Goal: Transaction & Acquisition: Register for event/course

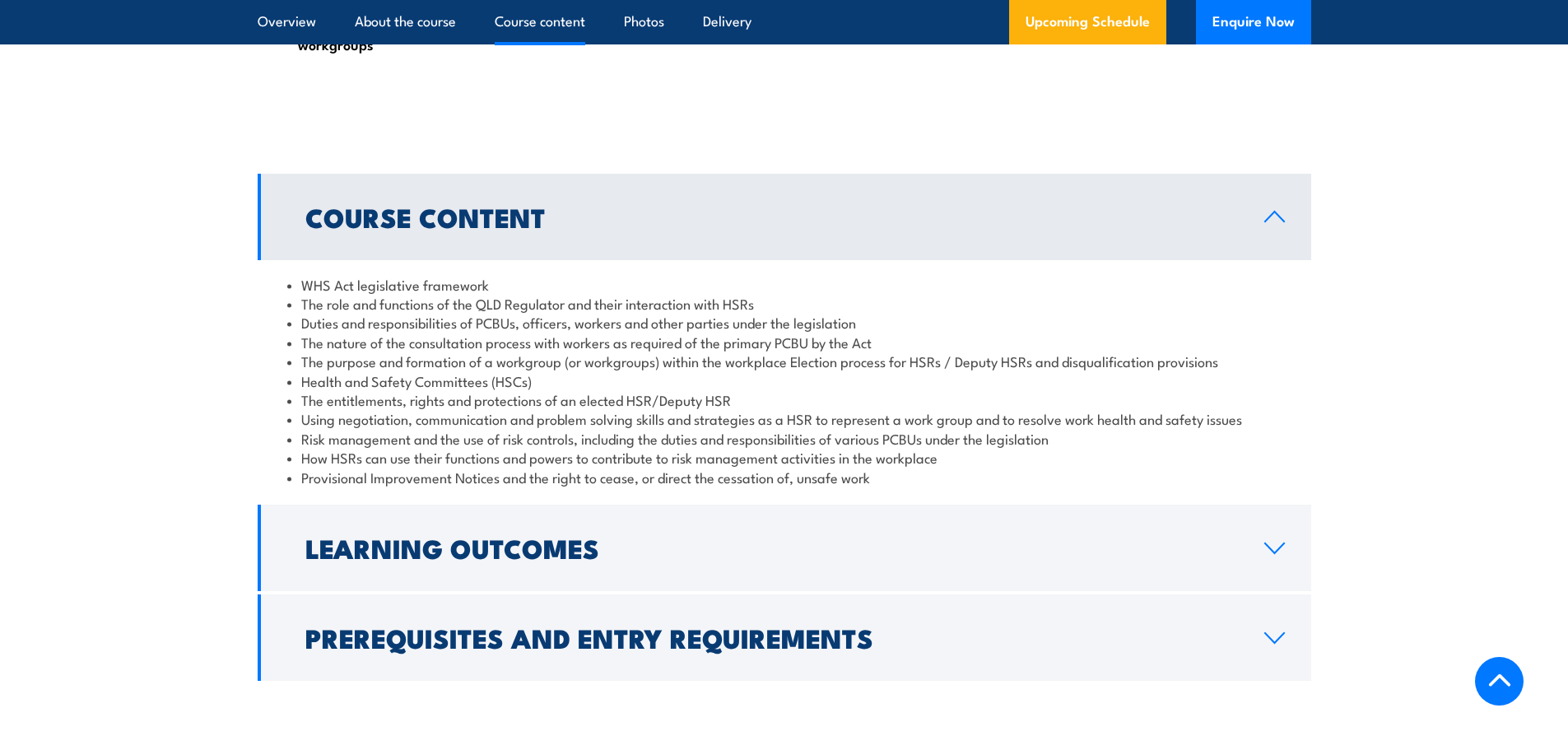
scroll to position [1563, 0]
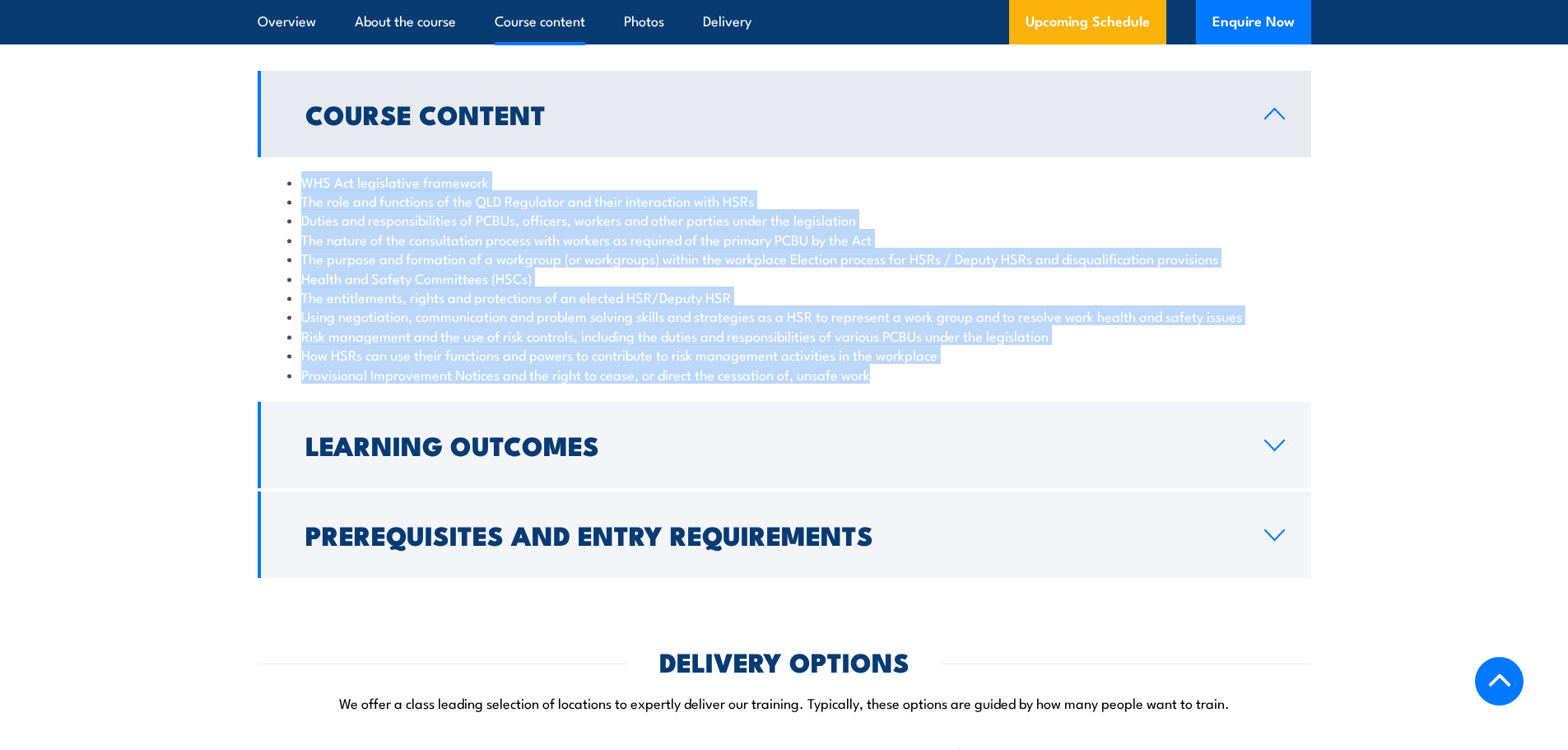
drag, startPoint x: 301, startPoint y: 218, endPoint x: 912, endPoint y: 424, distance: 644.8
click at [912, 399] on div "WHS Act legislative framework The role and functions of the QLD Regulator and t…" at bounding box center [784, 278] width 1054 height 241
copy ul "WHS Act legislative framework The role and functions of the QLD Regulator and t…"
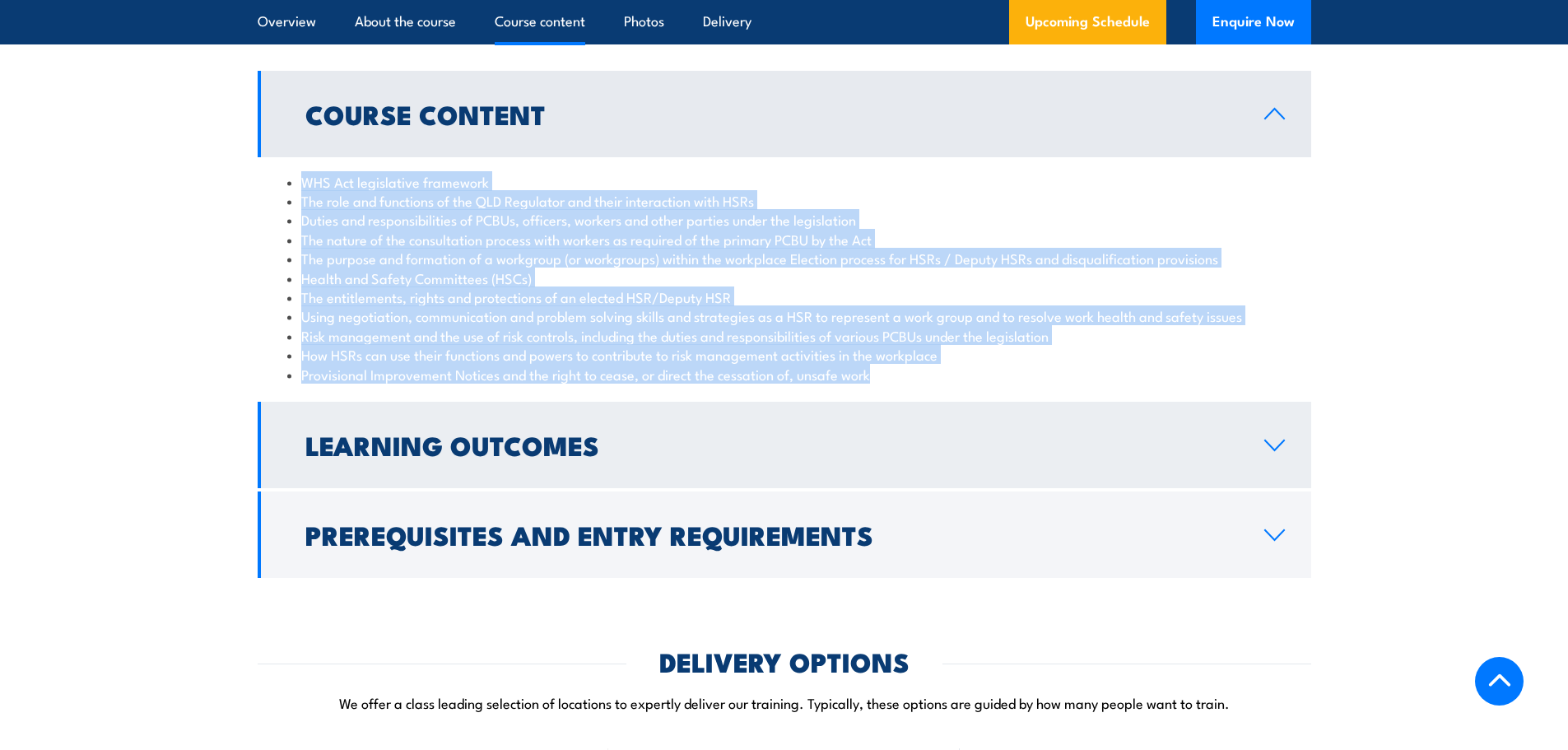
click at [1280, 450] on icon at bounding box center [1274, 445] width 19 height 10
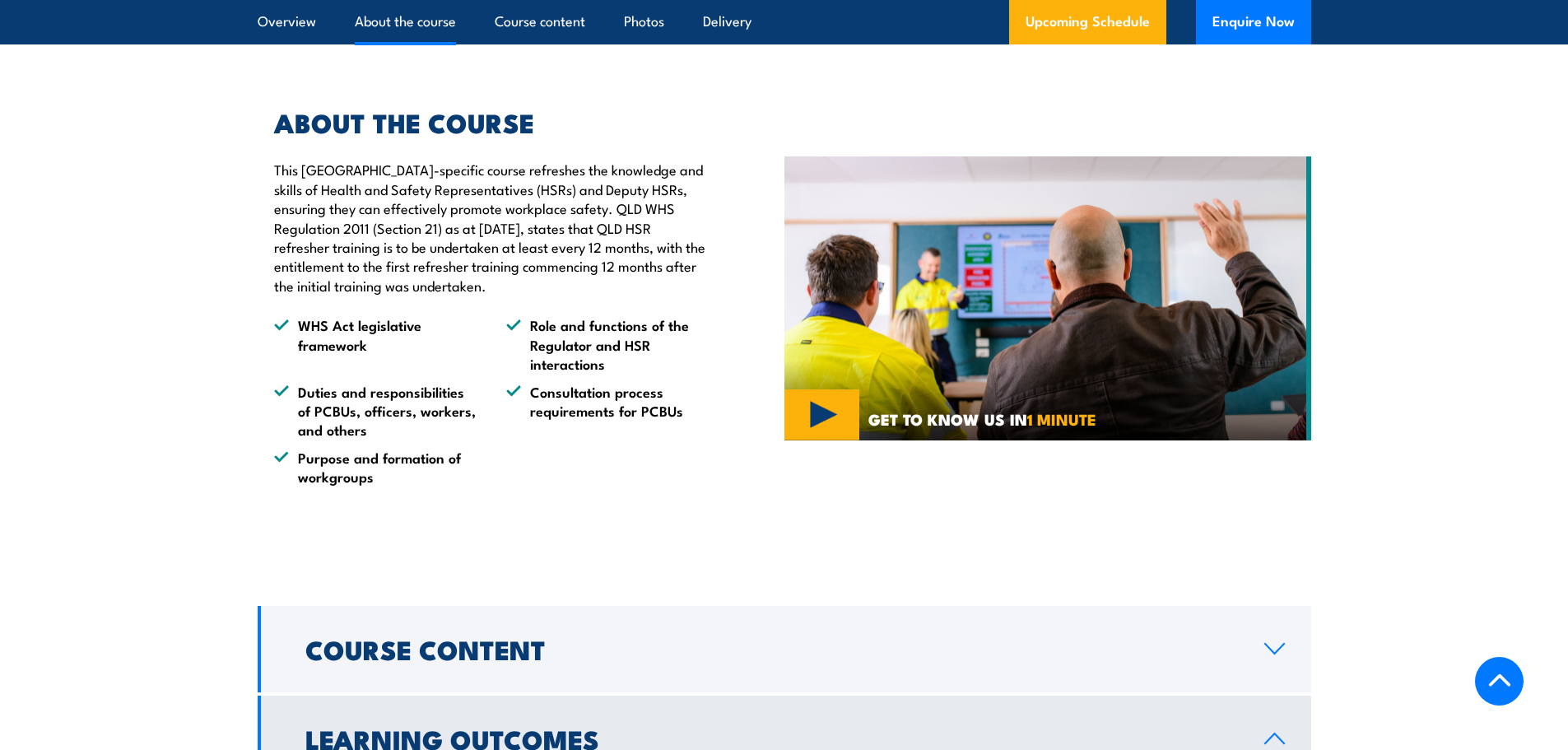
scroll to position [987, 0]
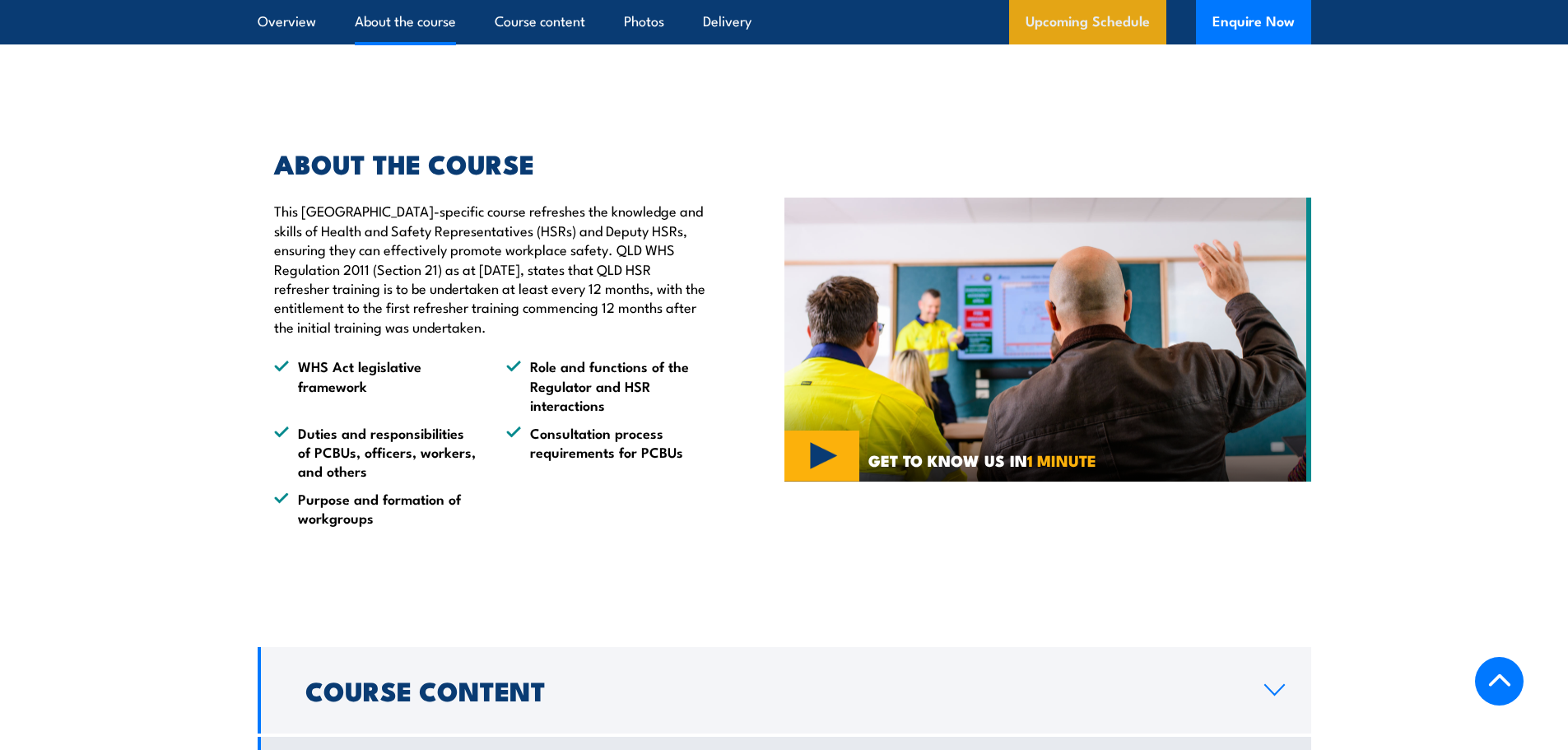
click at [1071, 14] on link "Upcoming Schedule" at bounding box center [1089, 22] width 158 height 44
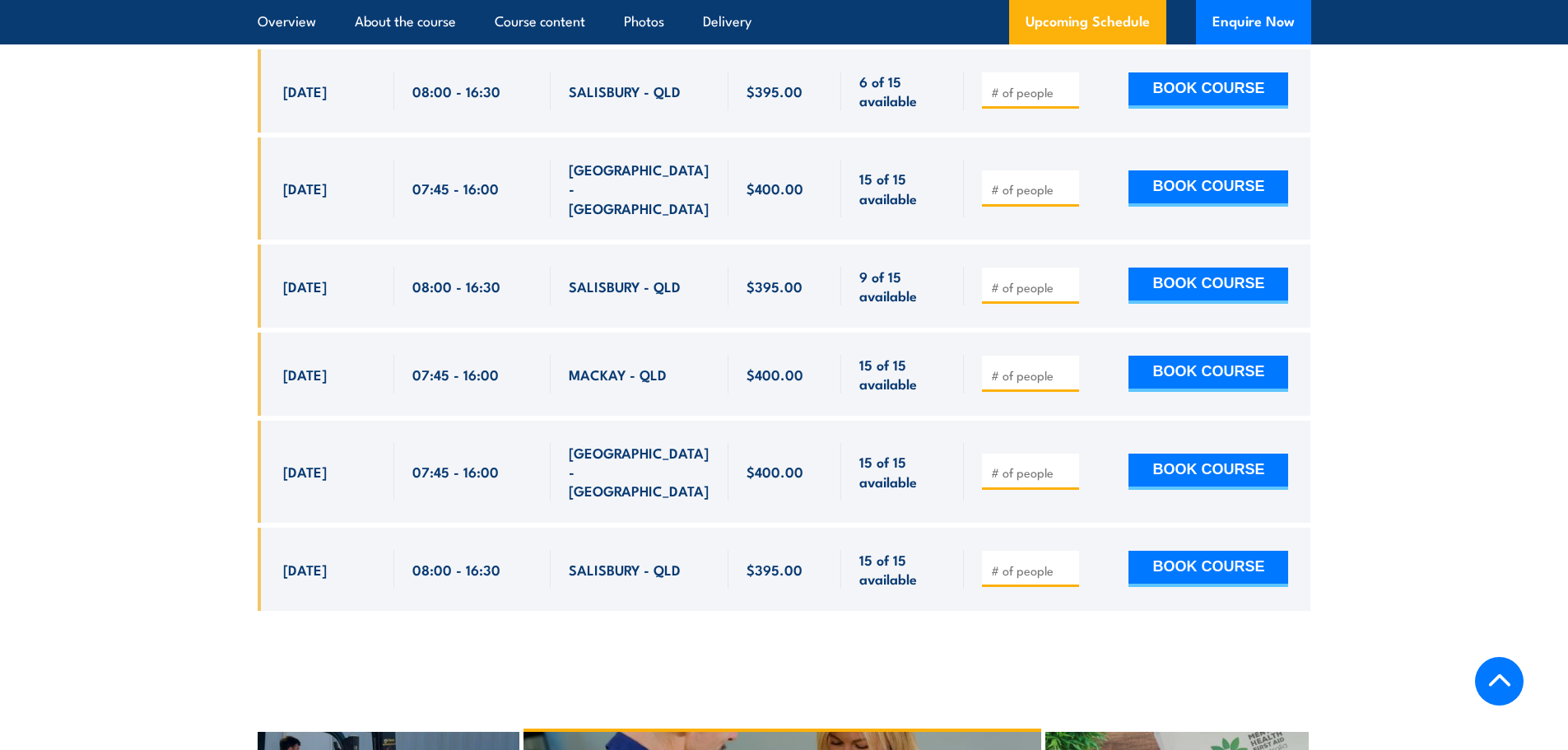
scroll to position [3142, 0]
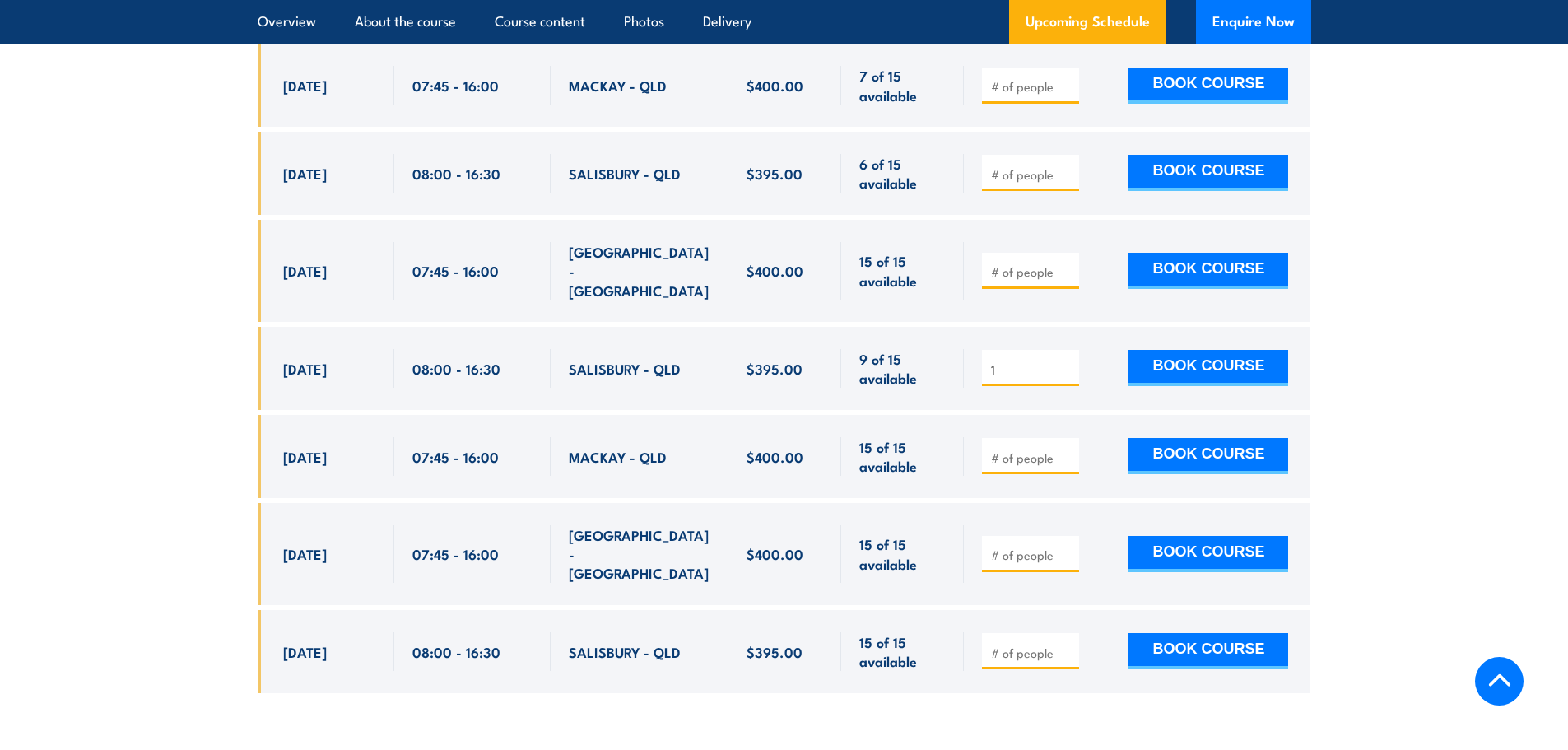
type input "1"
click at [1067, 361] on input "1" at bounding box center [1032, 370] width 82 height 16
click at [1186, 350] on button "BOOK COURSE" at bounding box center [1208, 368] width 160 height 36
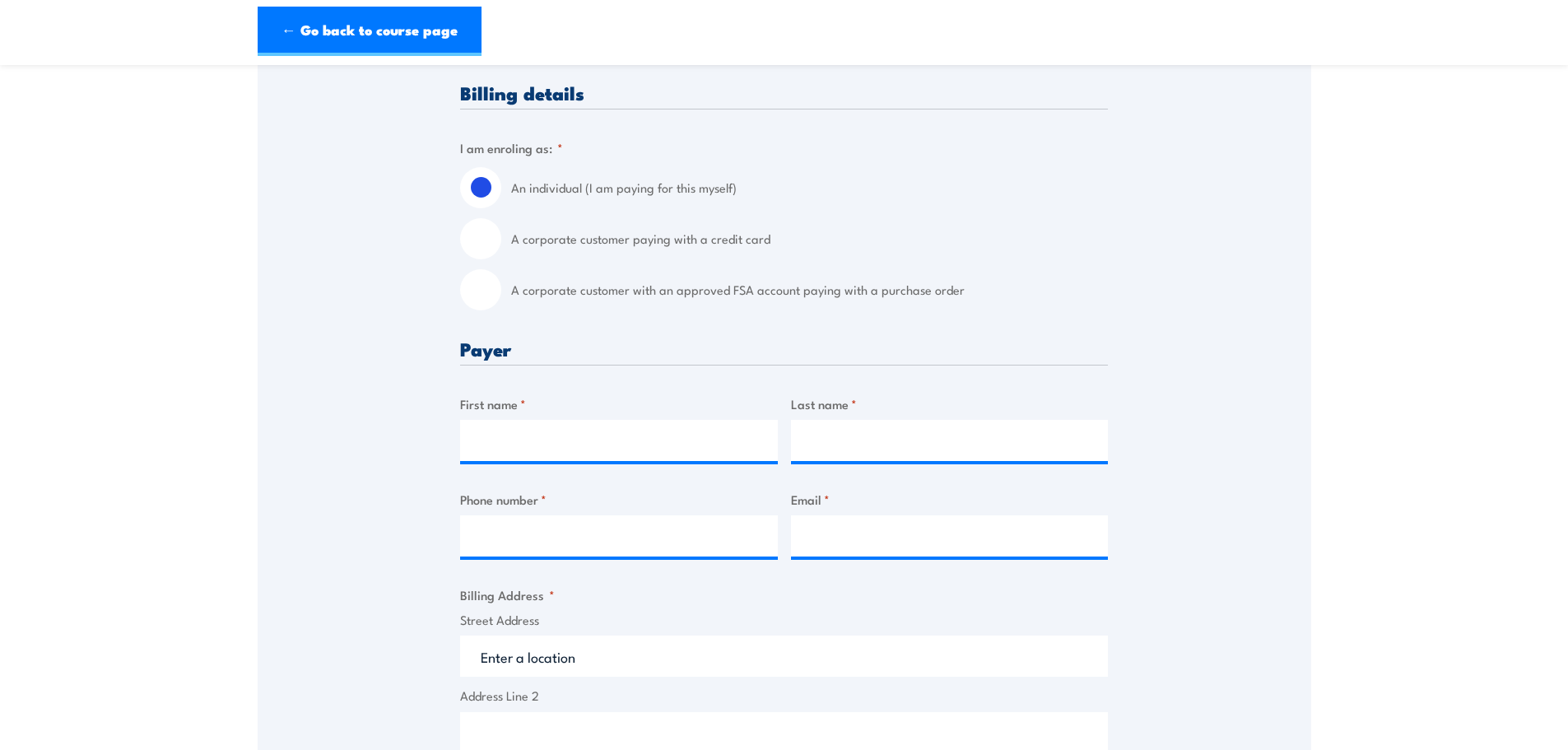
scroll to position [411, 0]
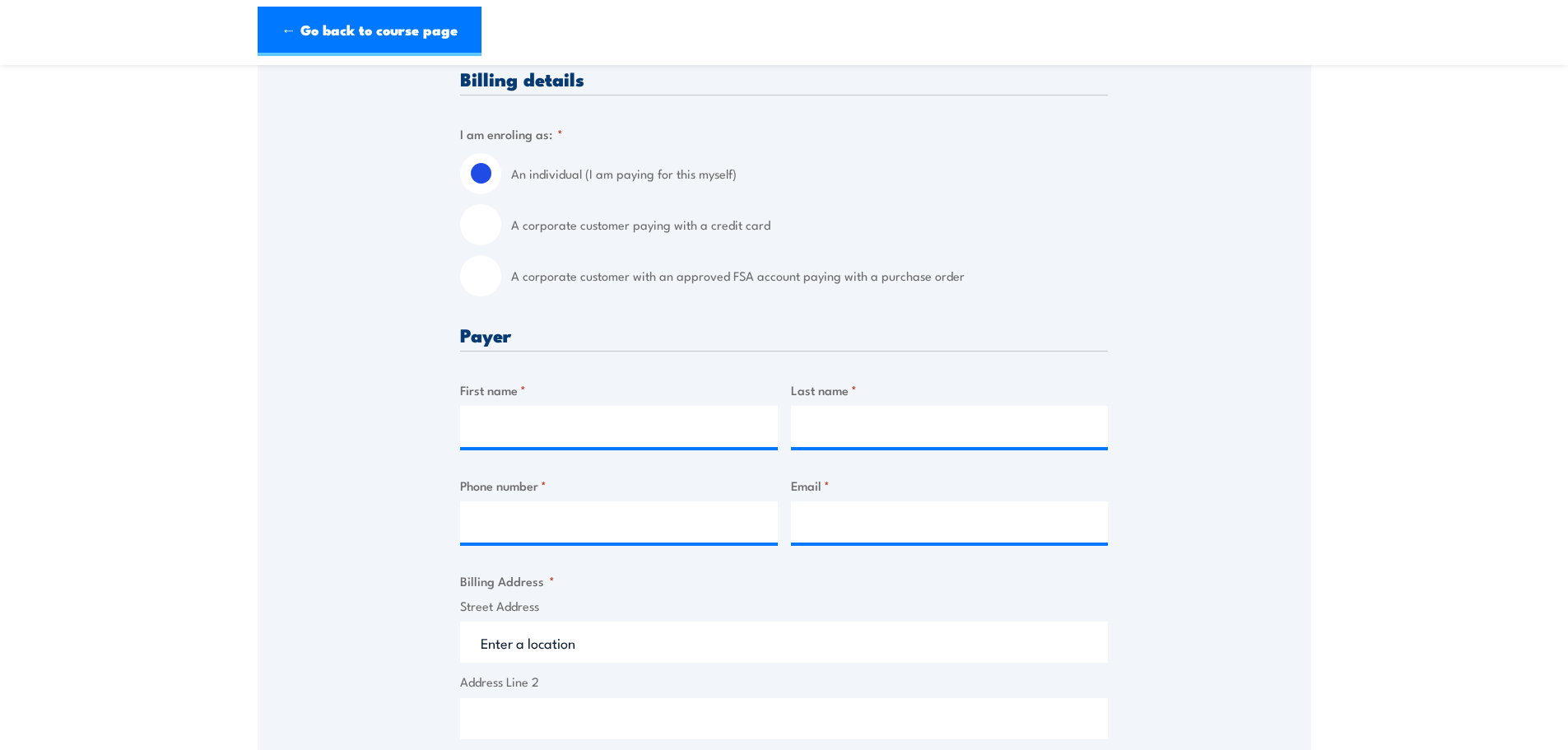
click at [477, 226] on input "A corporate customer paying with a credit card" at bounding box center [480, 224] width 41 height 41
radio input "true"
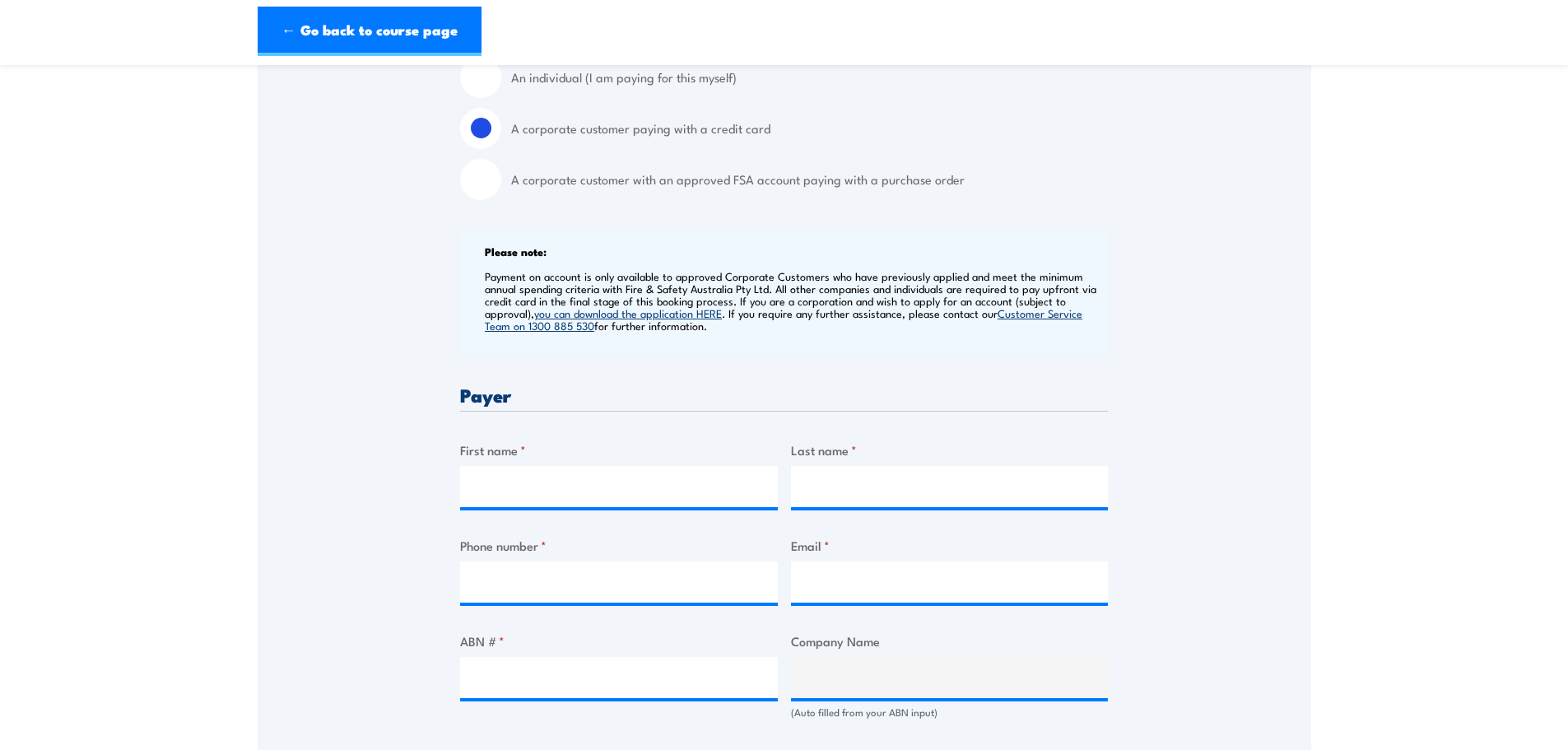
scroll to position [659, 0]
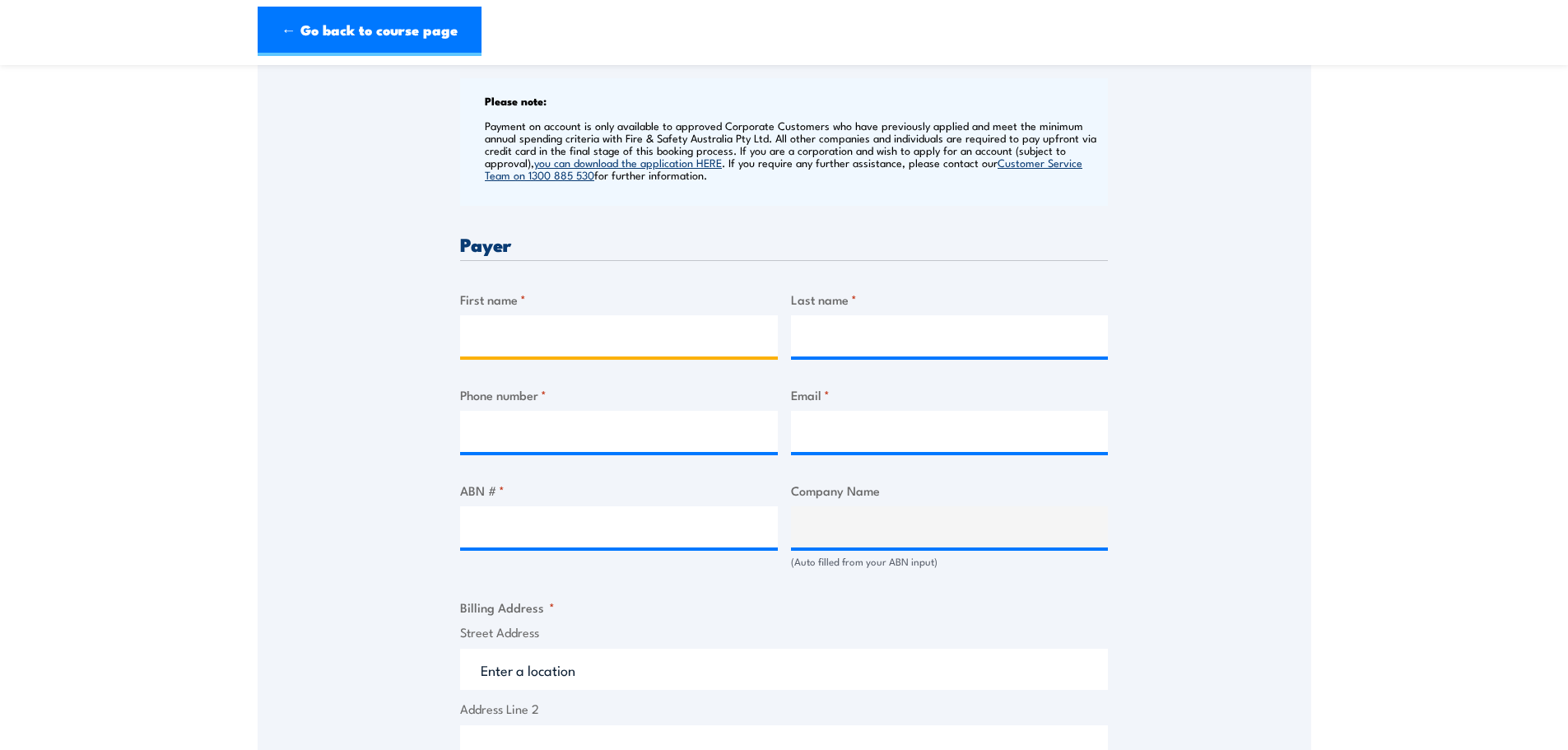
click at [533, 327] on input "First name *" at bounding box center [619, 335] width 318 height 41
type input "jason"
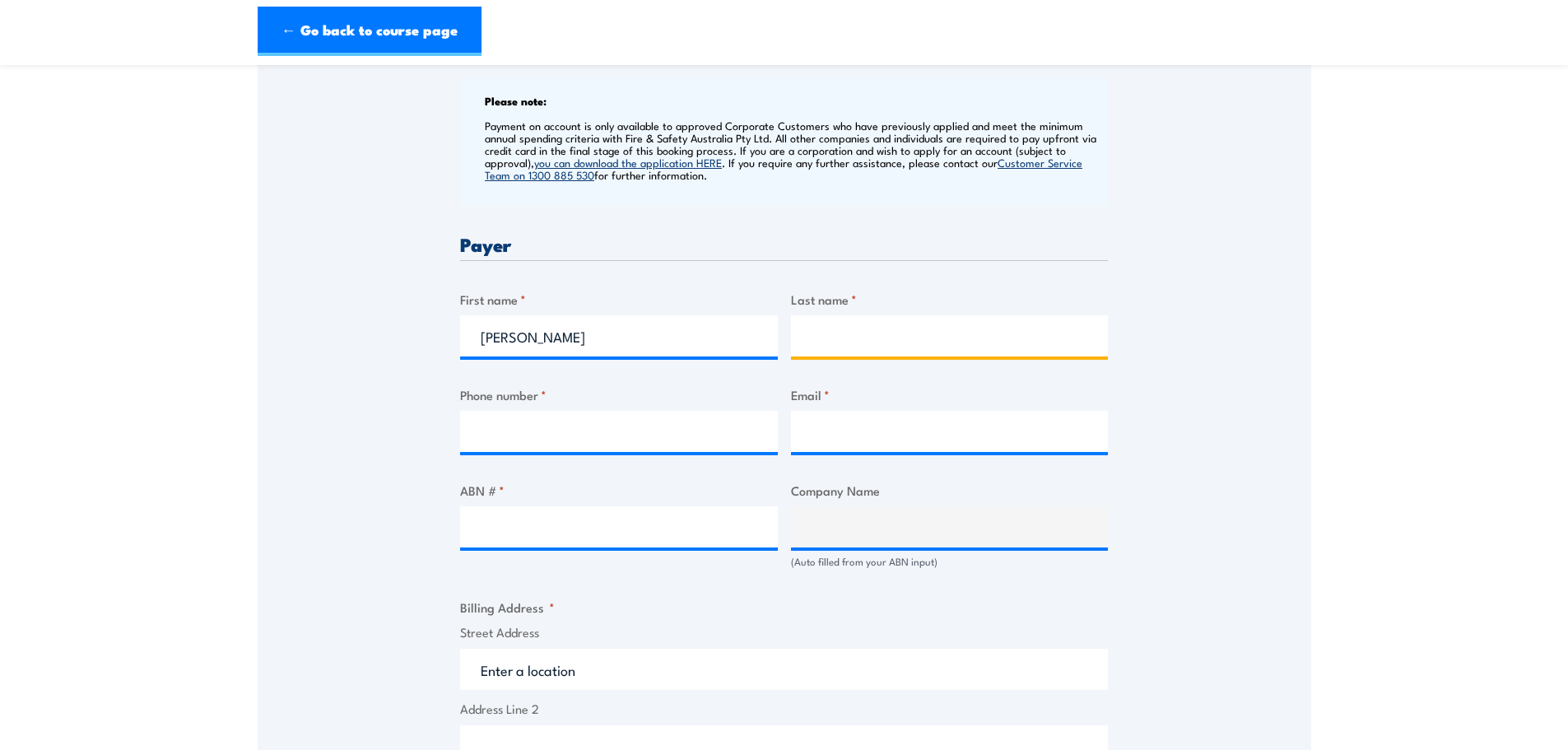
type input "brennan"
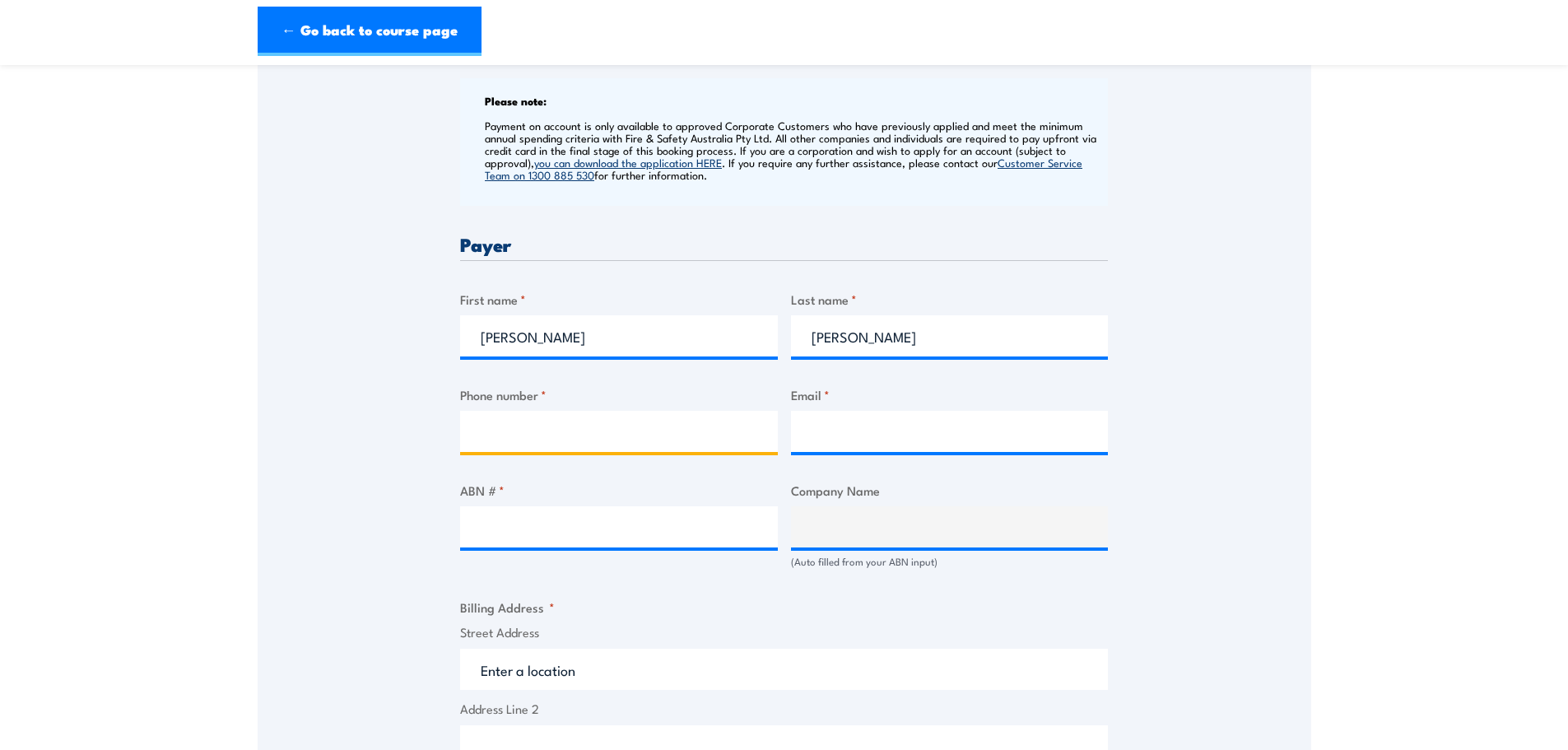
type input "0438835019"
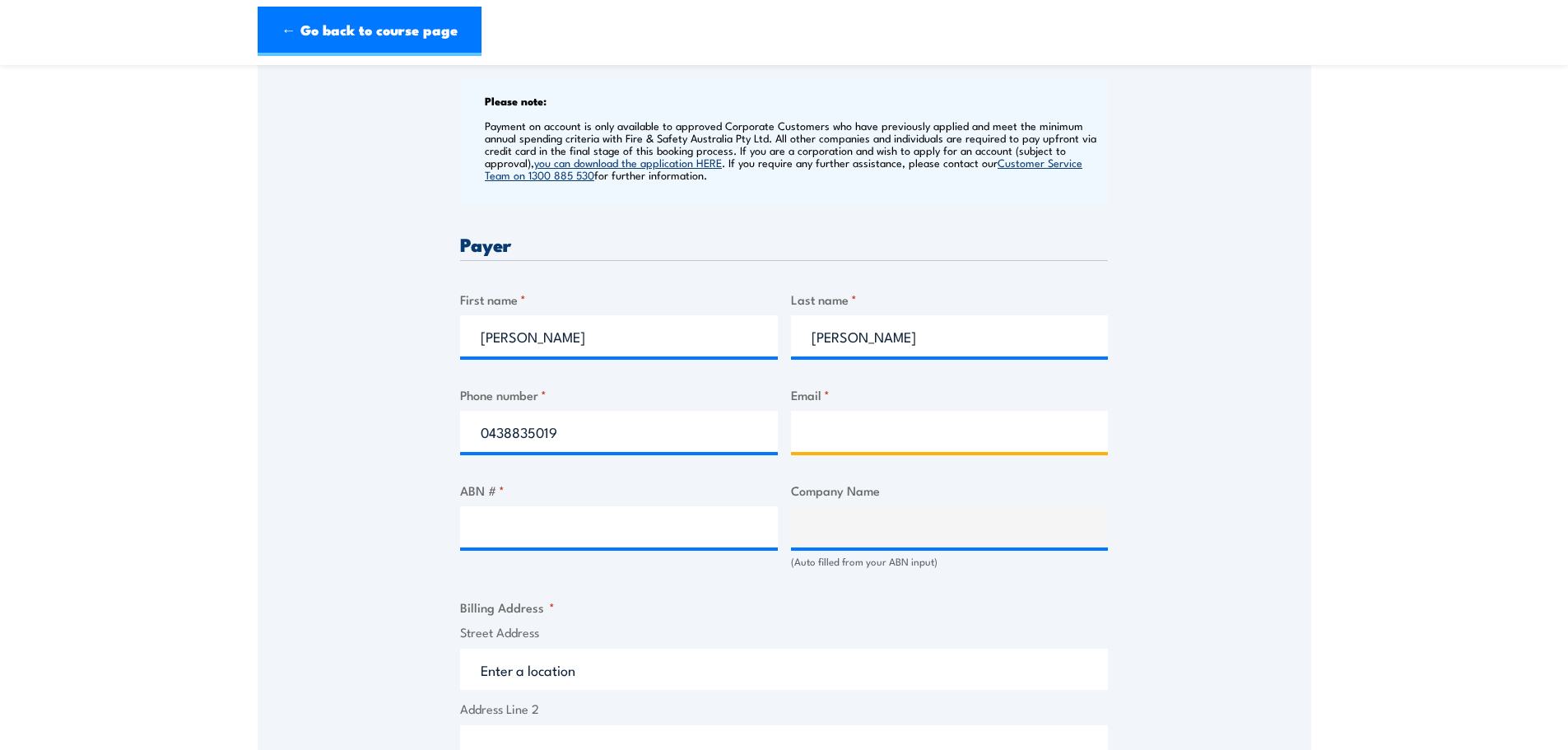
type input "jason.brennan@thecomfortgroup.co"
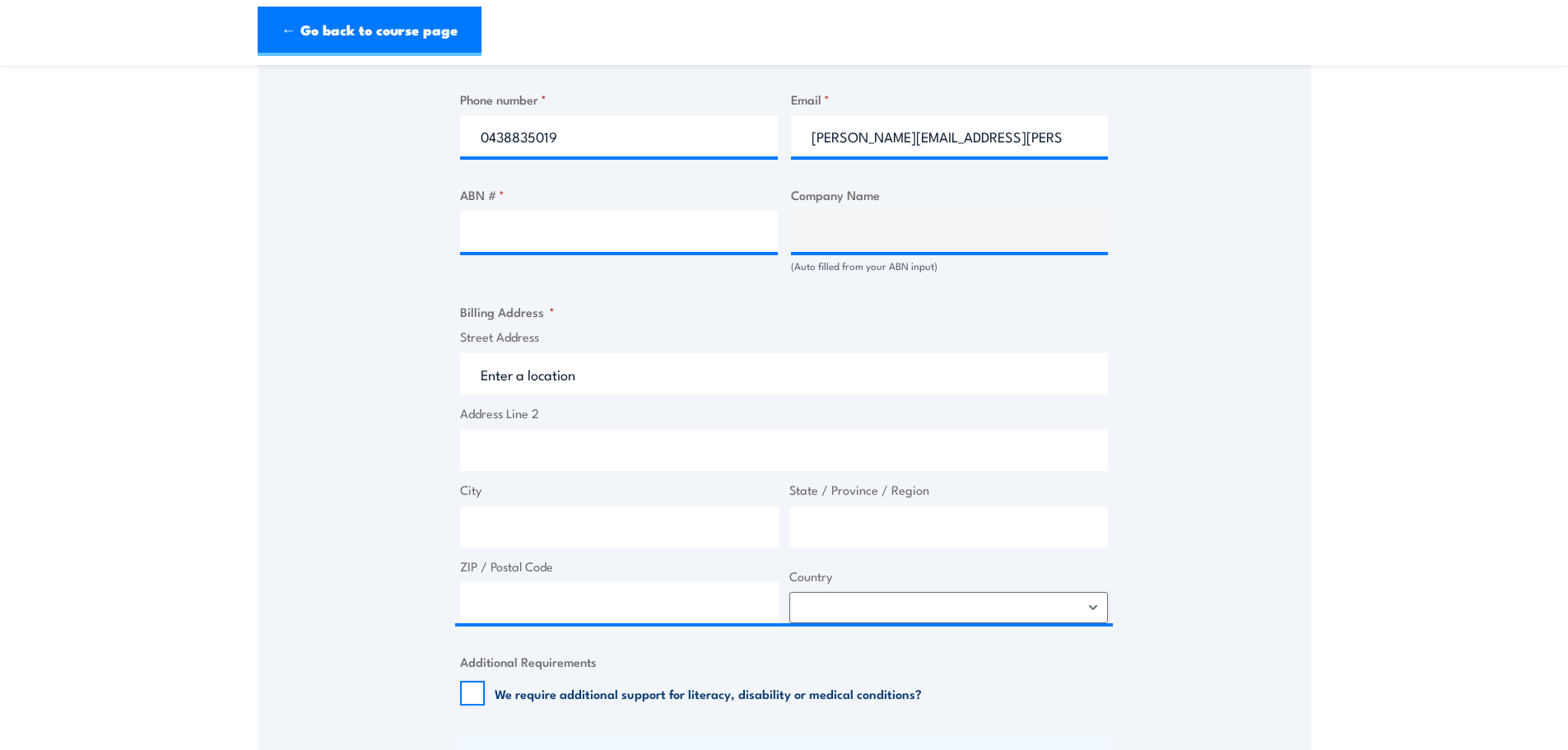
scroll to position [987, 0]
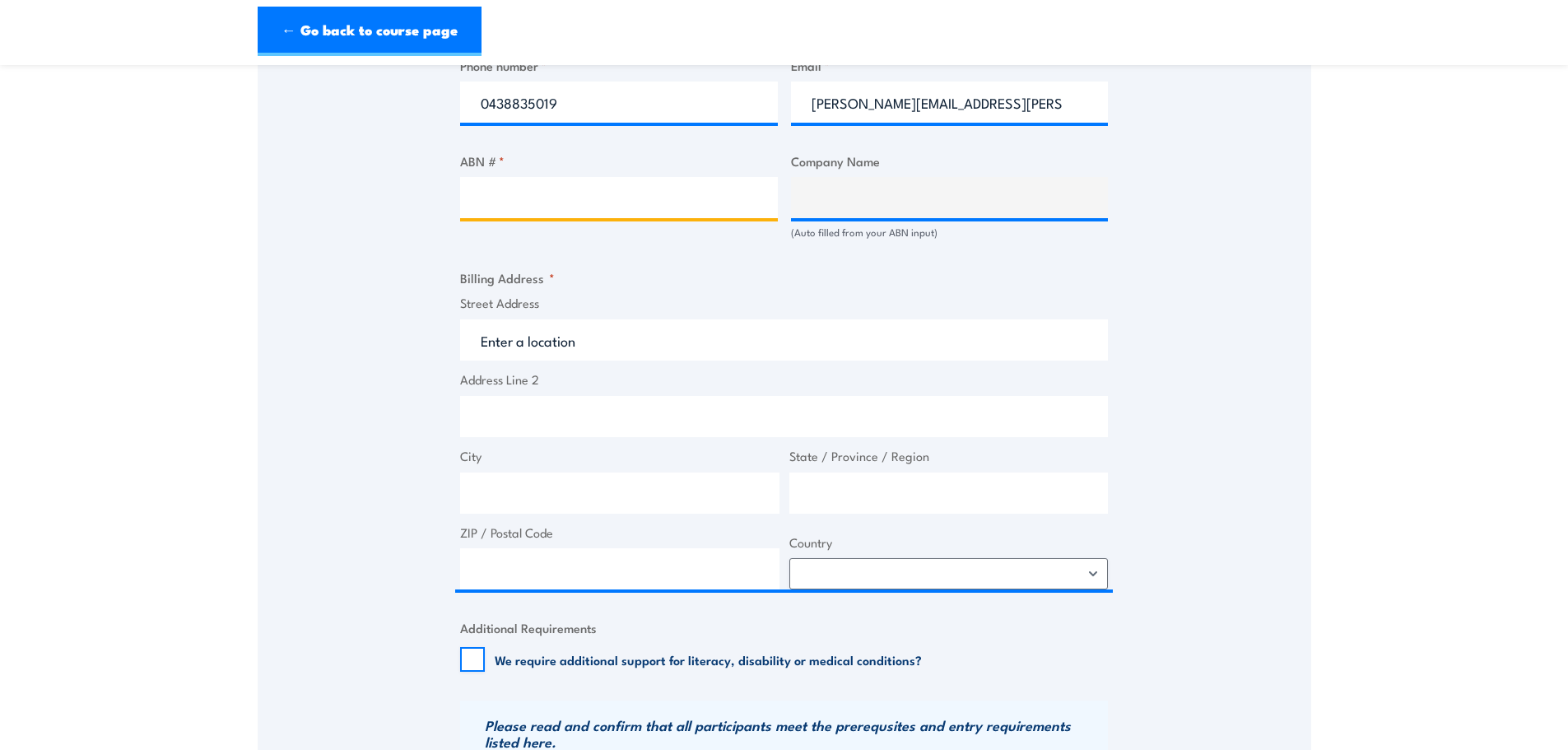
click at [588, 193] on input "ABN # *" at bounding box center [619, 197] width 318 height 41
type input "23098742584"
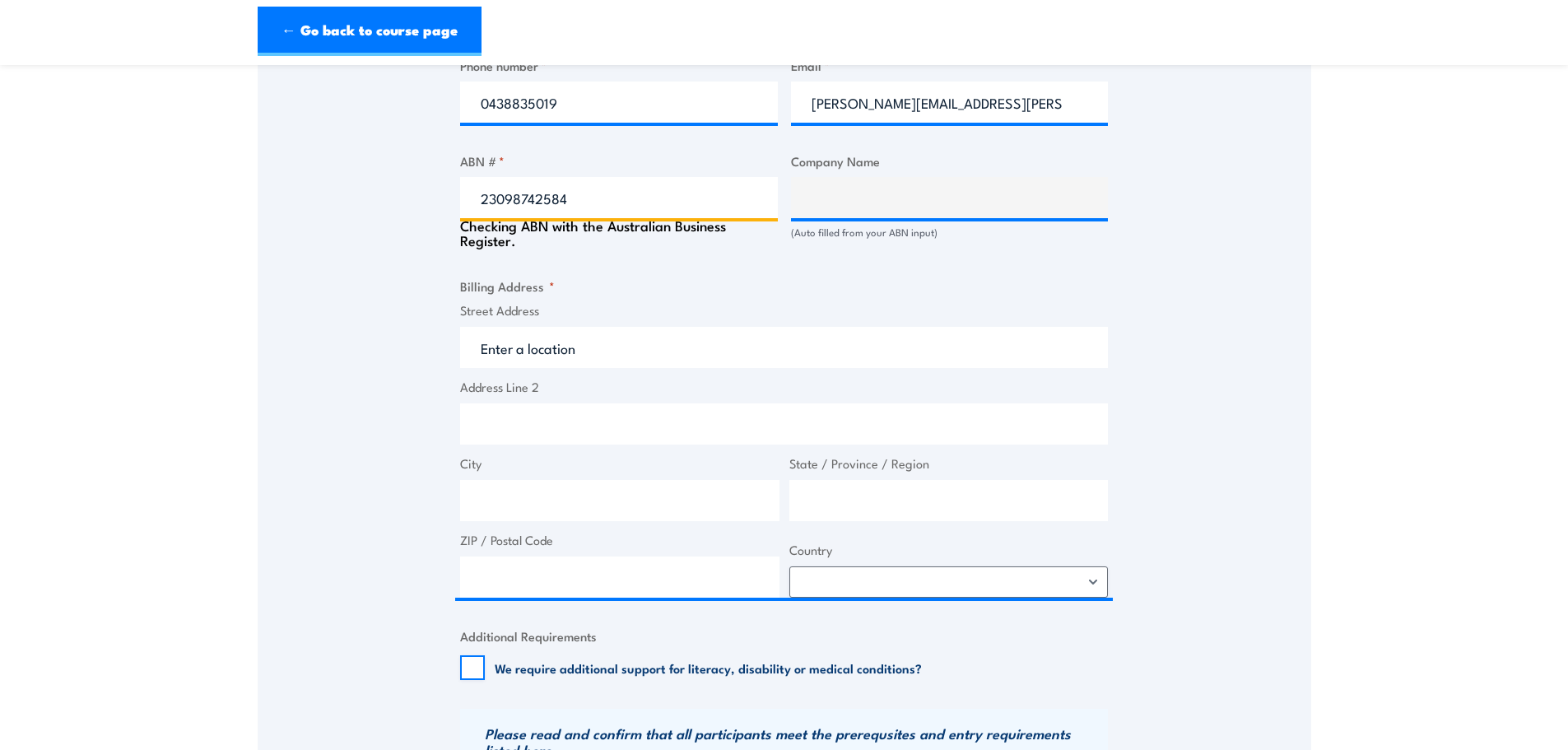
type input "AUSTRALIAN COMFORT GROUP PTY LTD"
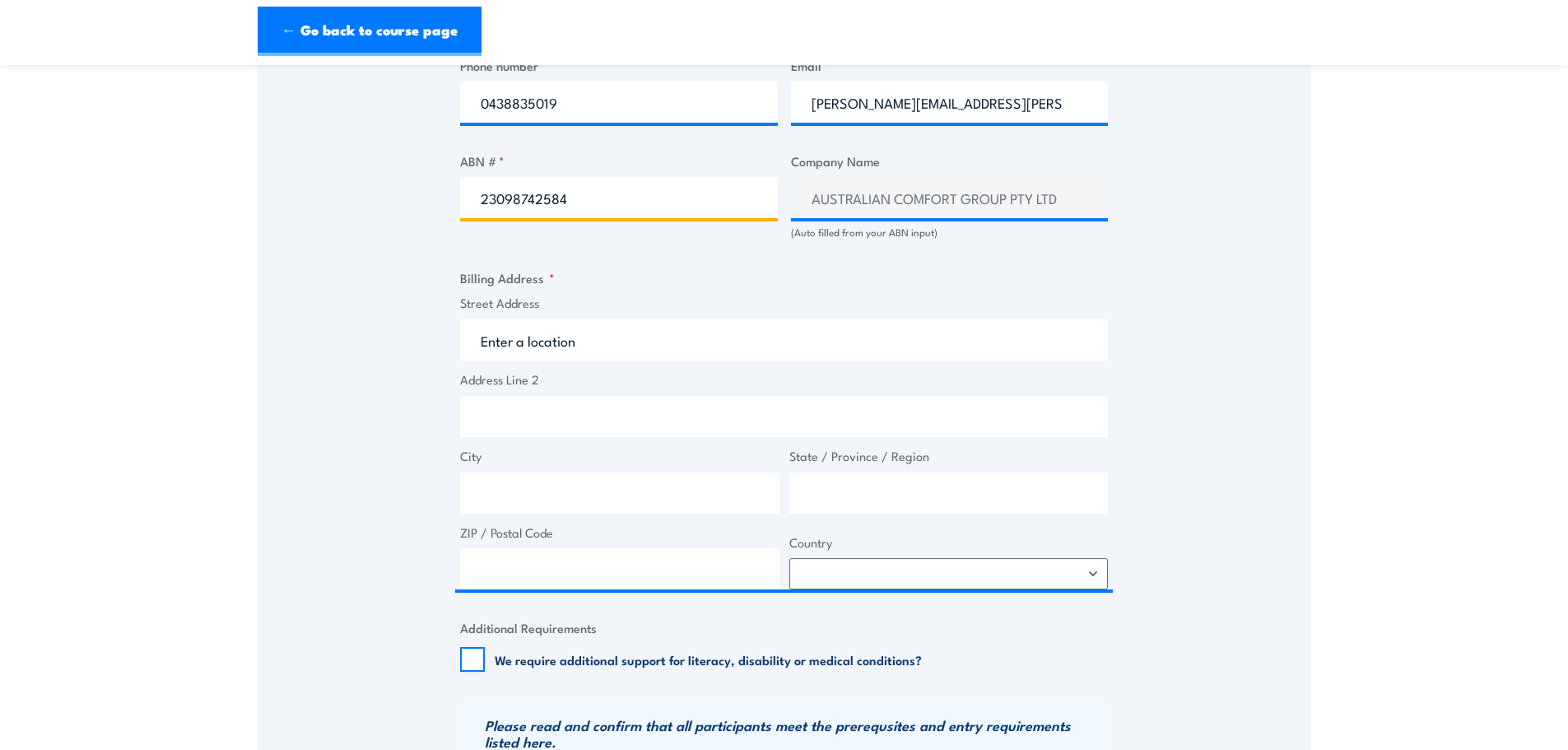
type input "23098742584"
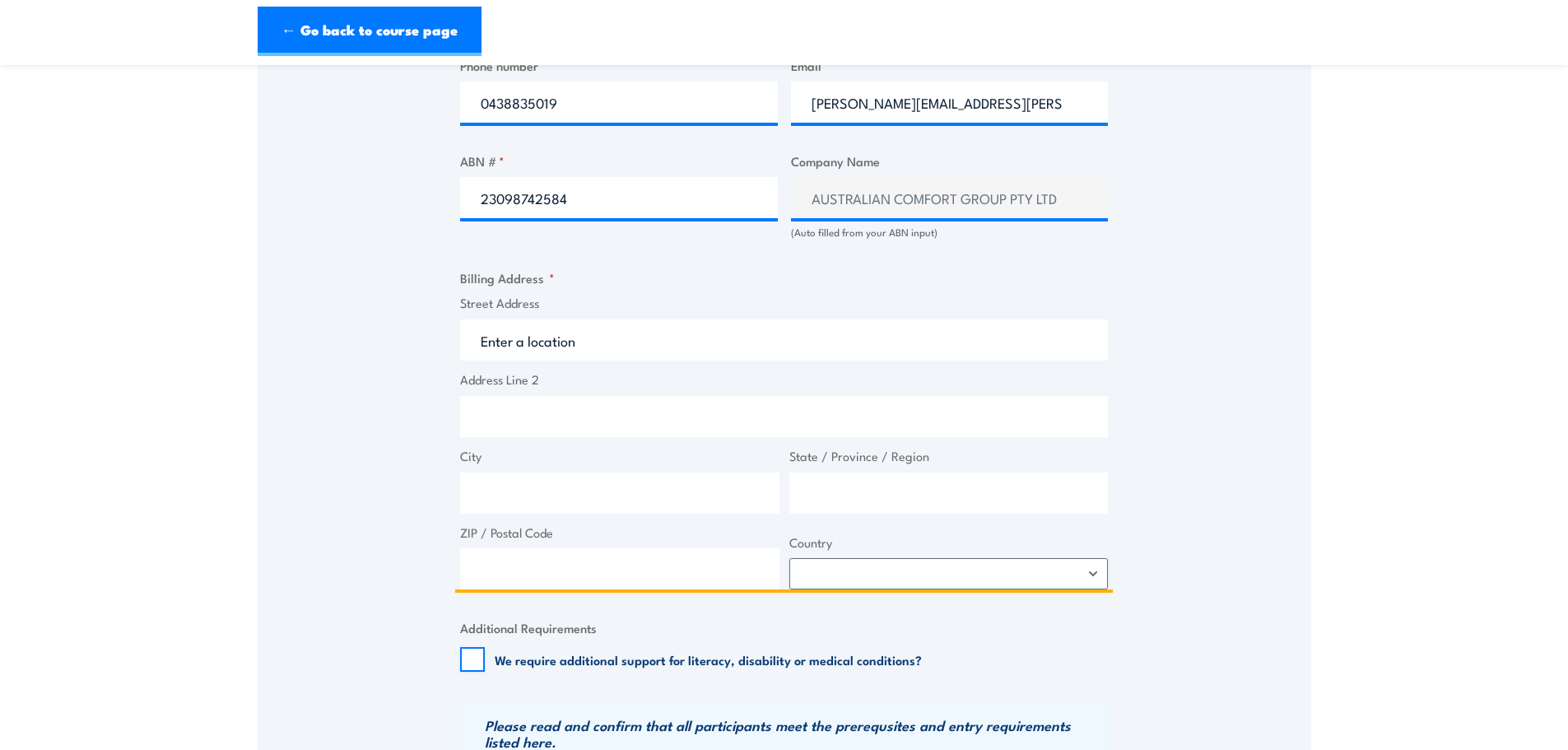
click at [579, 351] on input "Street Address" at bounding box center [784, 339] width 648 height 41
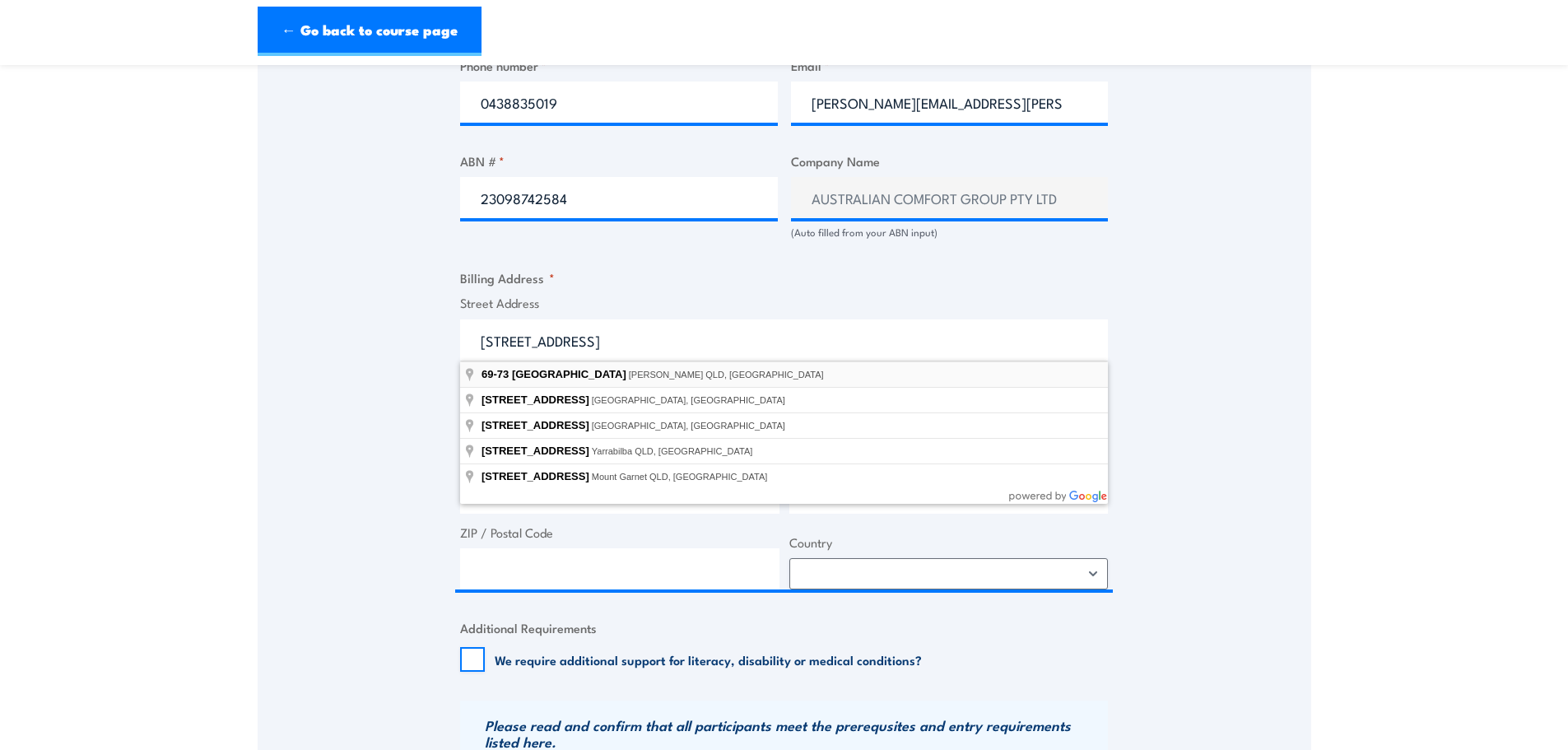
type input "69-73 Mica Street, Carole Park QLD, Australia"
type input "69-73 Mica St"
type input "Carole Park"
type input "[GEOGRAPHIC_DATA]"
type input "4300"
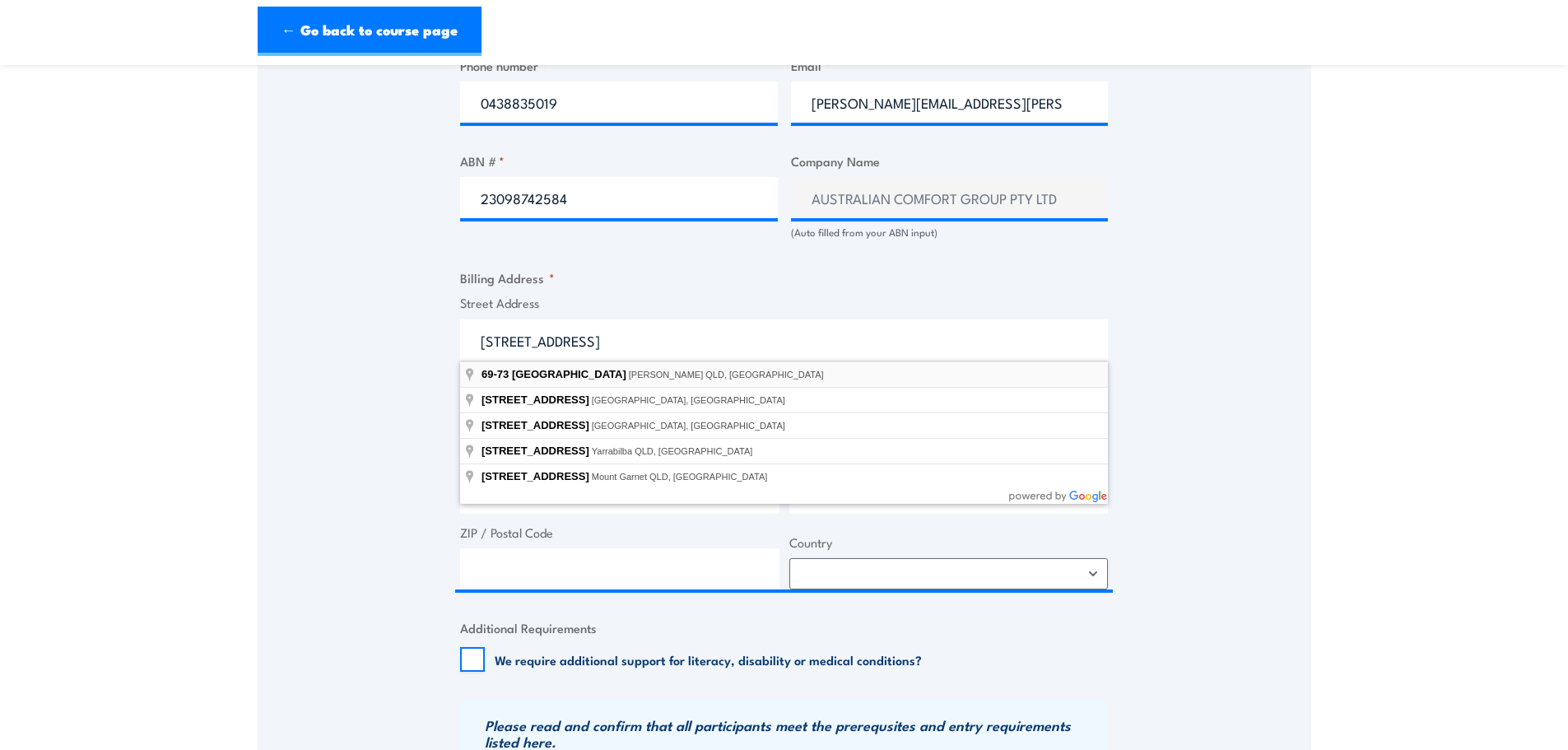
select select "Australia"
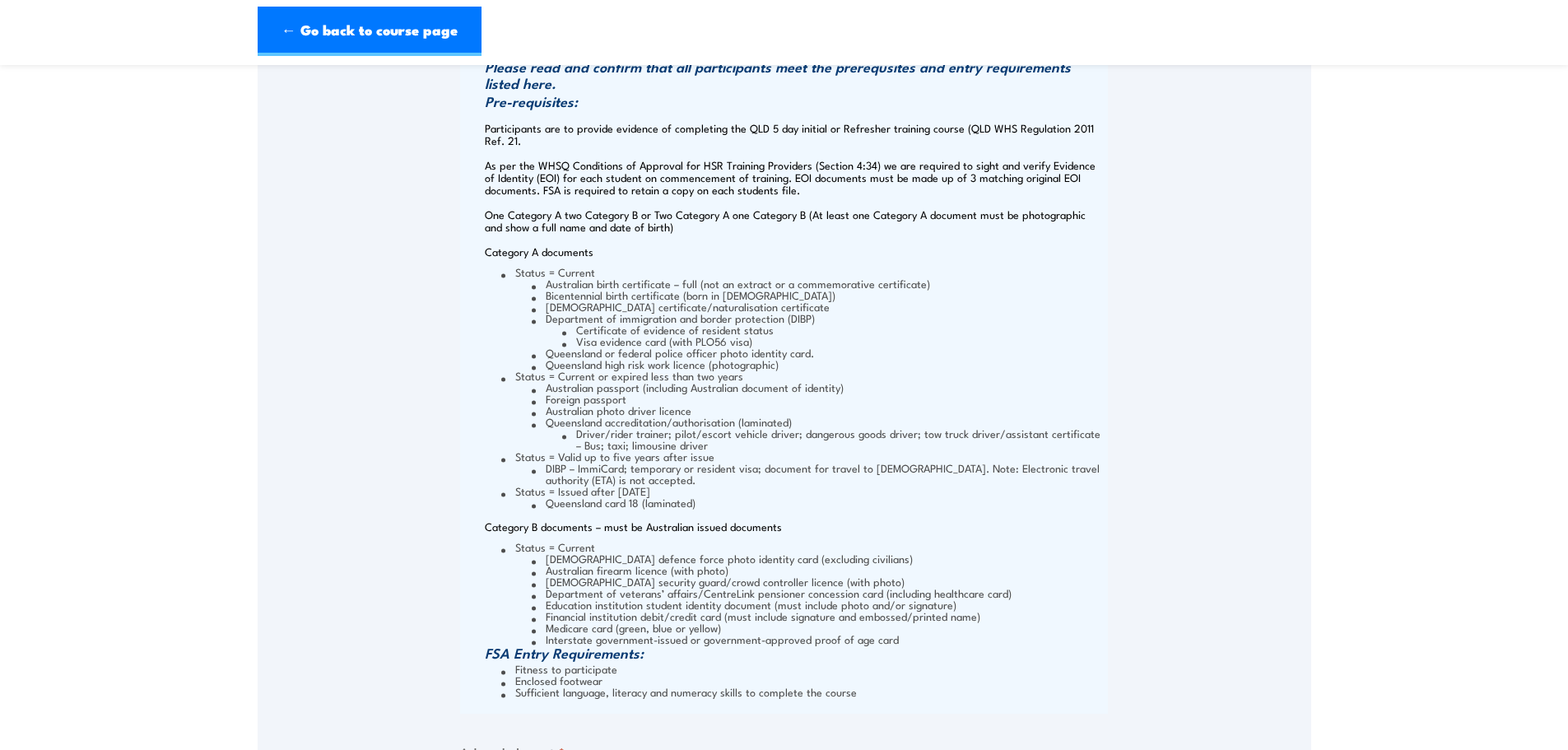
scroll to position [1892, 0]
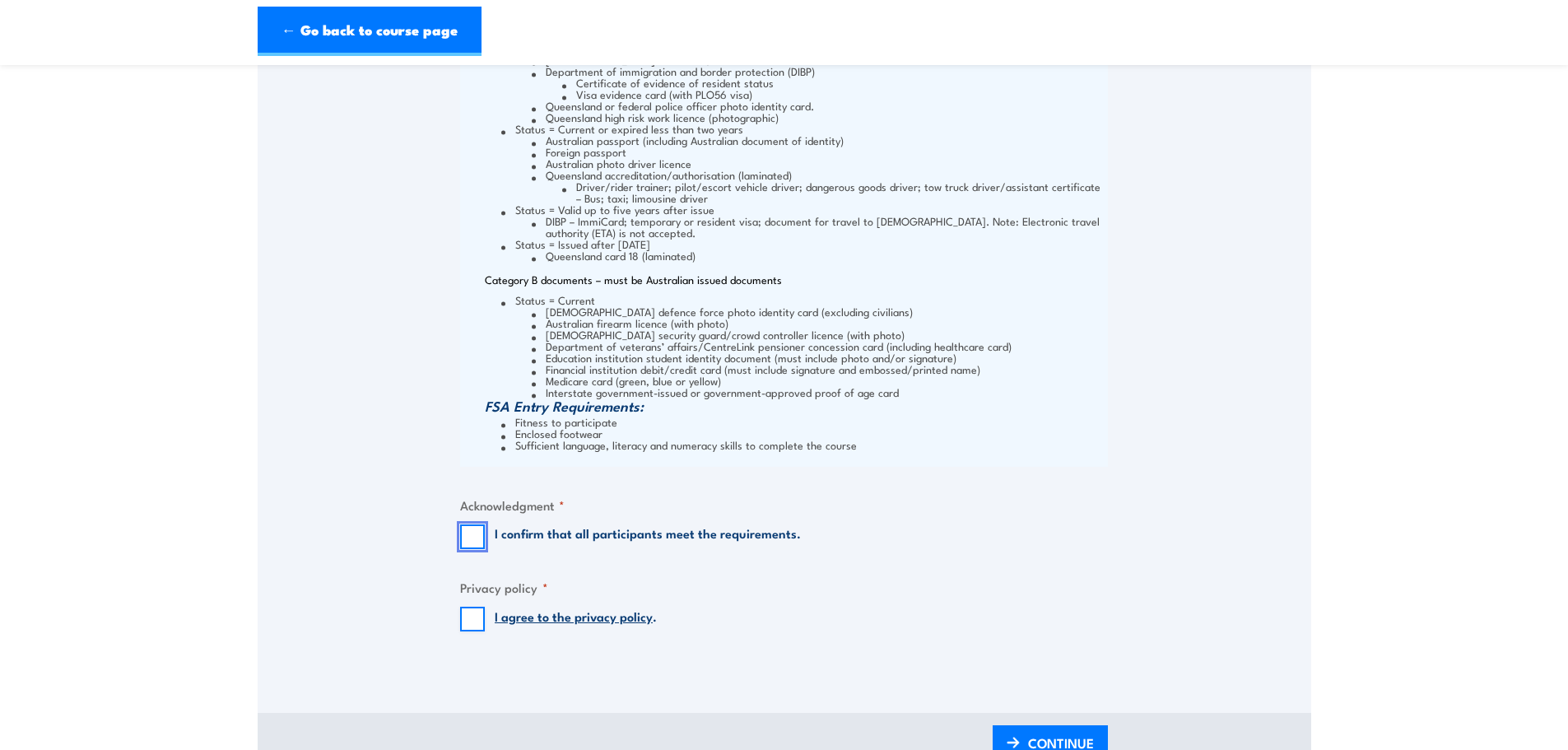
click at [470, 542] on input "I confirm that all participants meet the requirements." at bounding box center [472, 536] width 24 height 24
checkbox input "true"
click at [466, 619] on input "I agree to the privacy policy ." at bounding box center [472, 618] width 24 height 24
checkbox input "true"
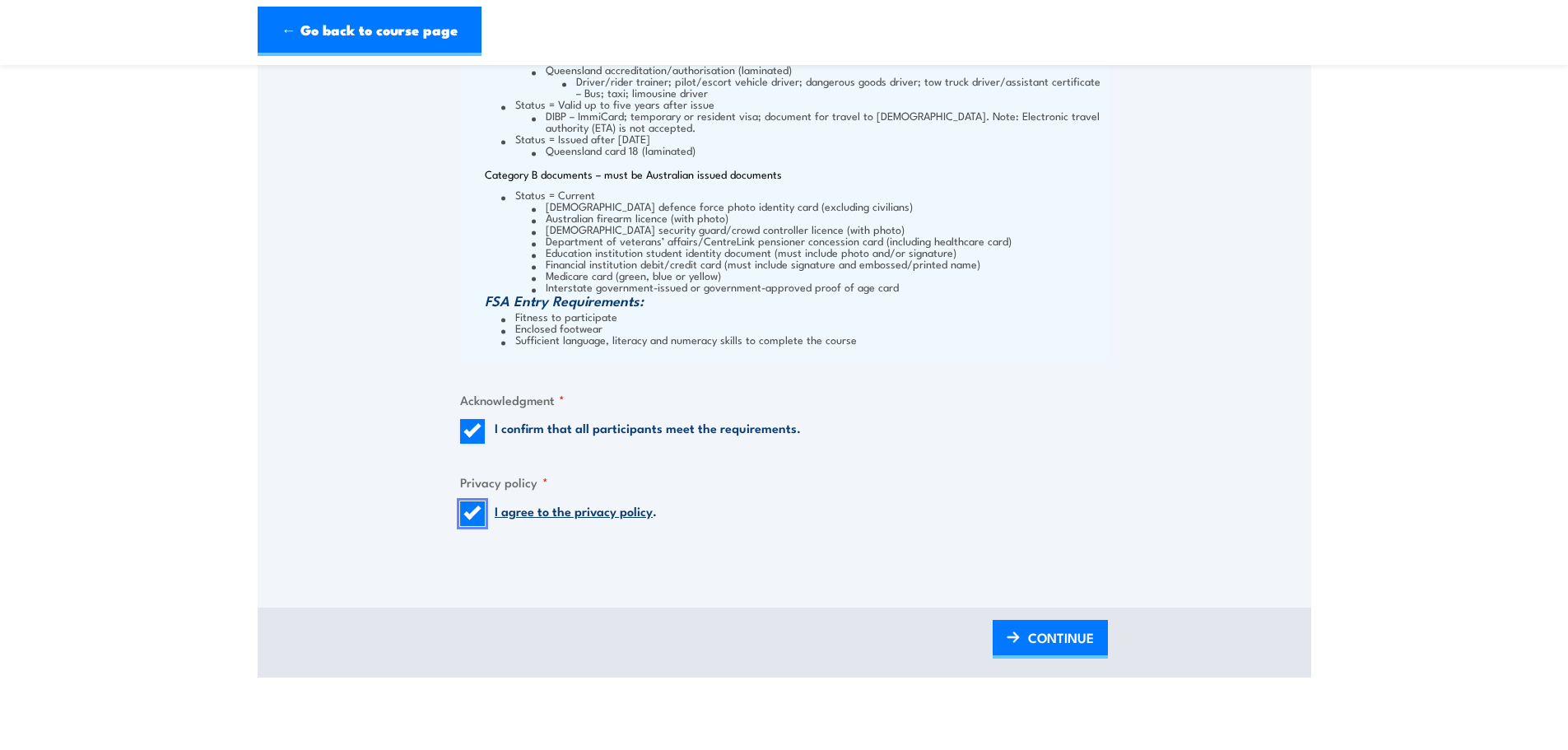
scroll to position [2222, 0]
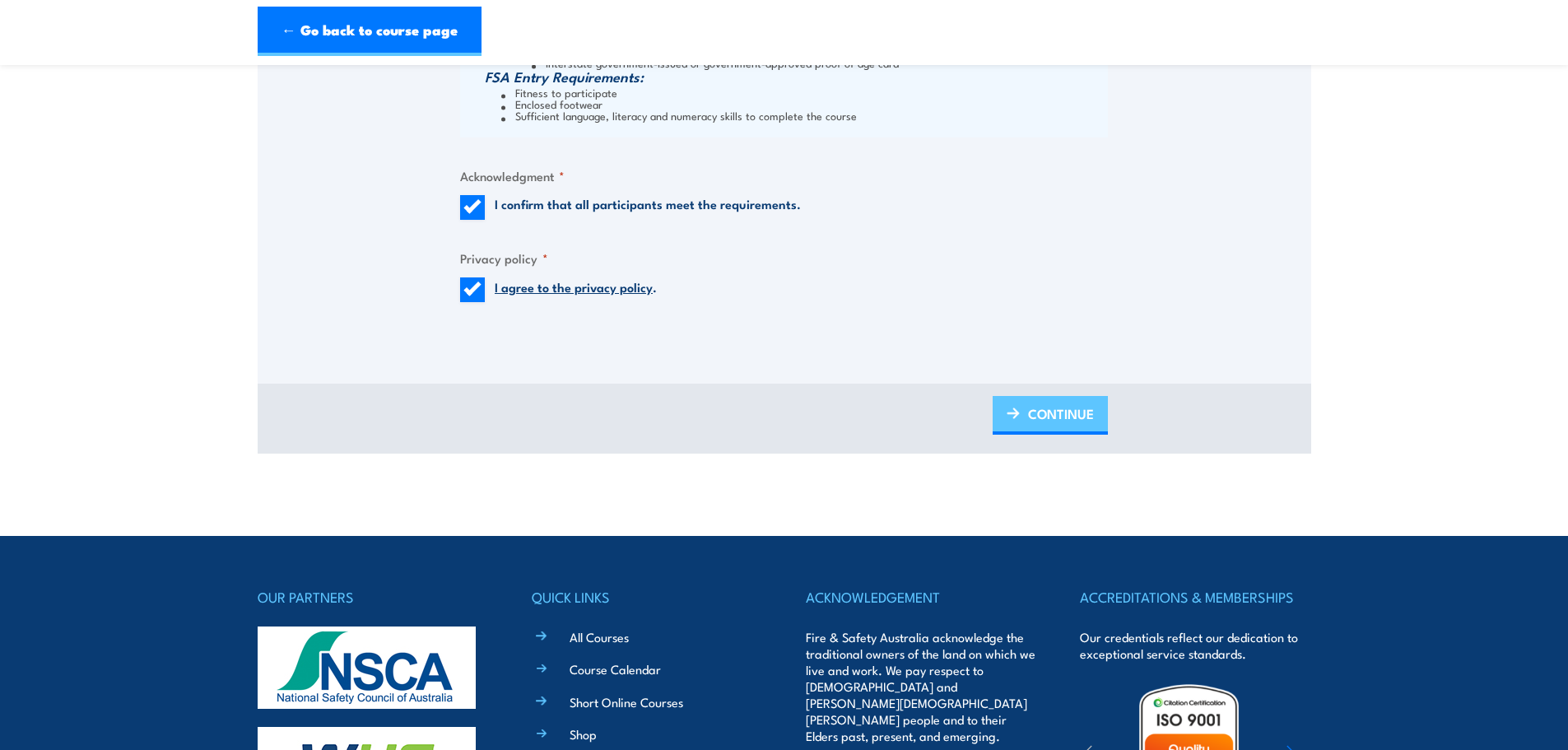
click at [1048, 409] on span "CONTINUE" at bounding box center [1061, 413] width 66 height 43
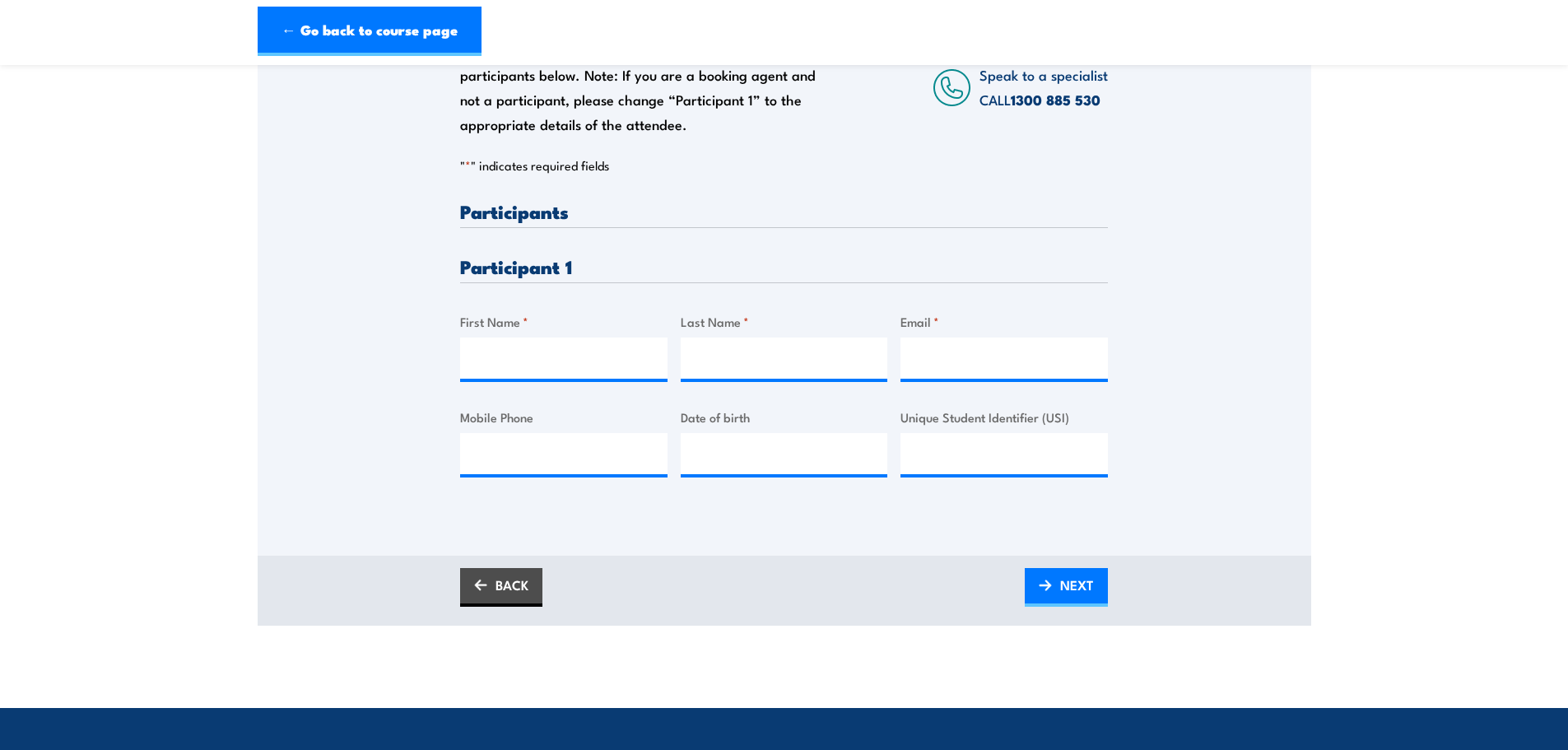
scroll to position [329, 0]
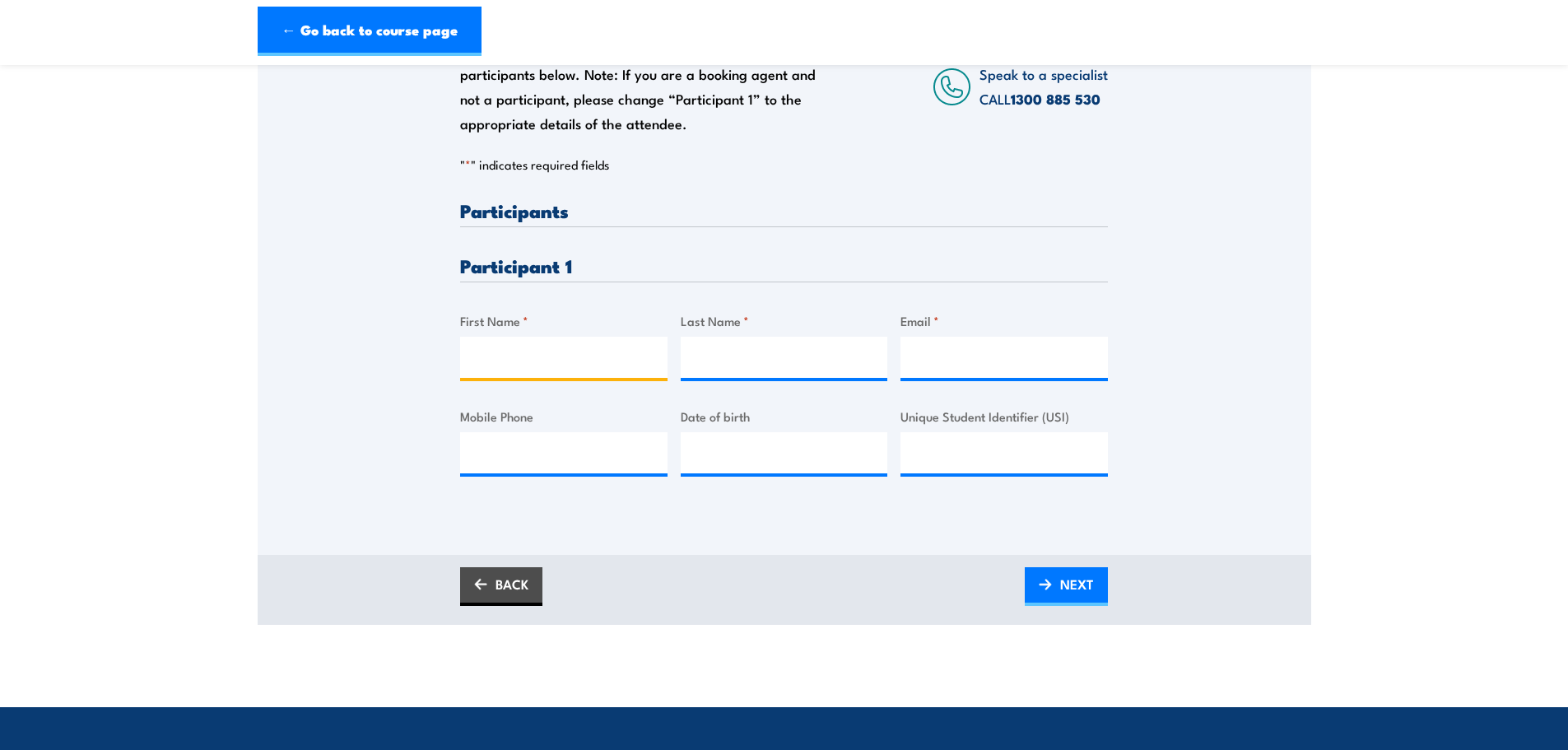
click at [528, 358] on input "First Name *" at bounding box center [564, 357] width 208 height 41
type input "Callum"
click at [736, 354] on input "Last Name *" at bounding box center [784, 357] width 208 height 41
type input "Lees"
click at [941, 347] on input "Email *" at bounding box center [1004, 357] width 208 height 41
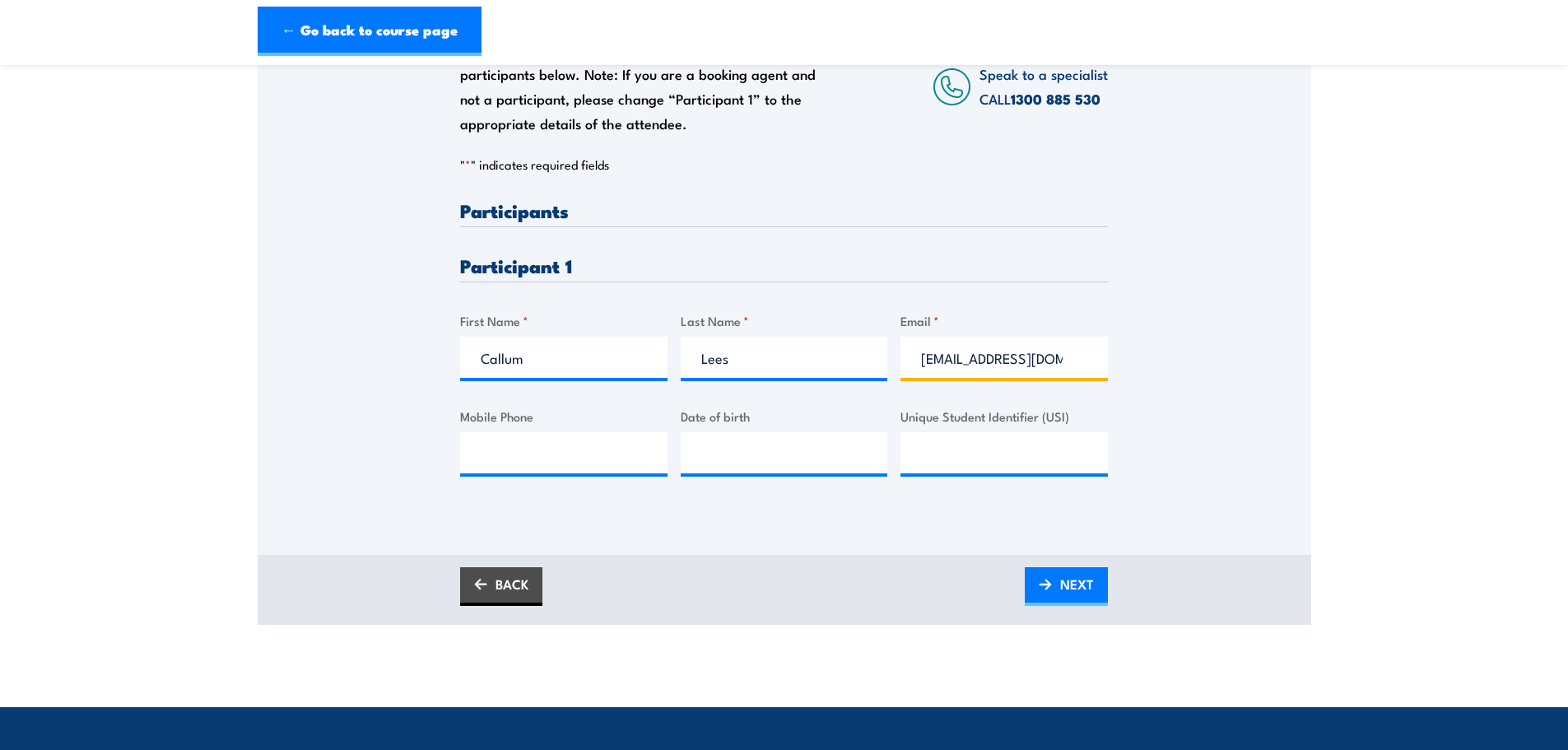
type input "cblees93@gmail.com"
click at [536, 447] on input "Mobile Phone" at bounding box center [564, 452] width 208 height 41
type input "0403121698"
click at [741, 445] on input "__/__/____" at bounding box center [784, 452] width 208 height 41
type input "14/09/1993"
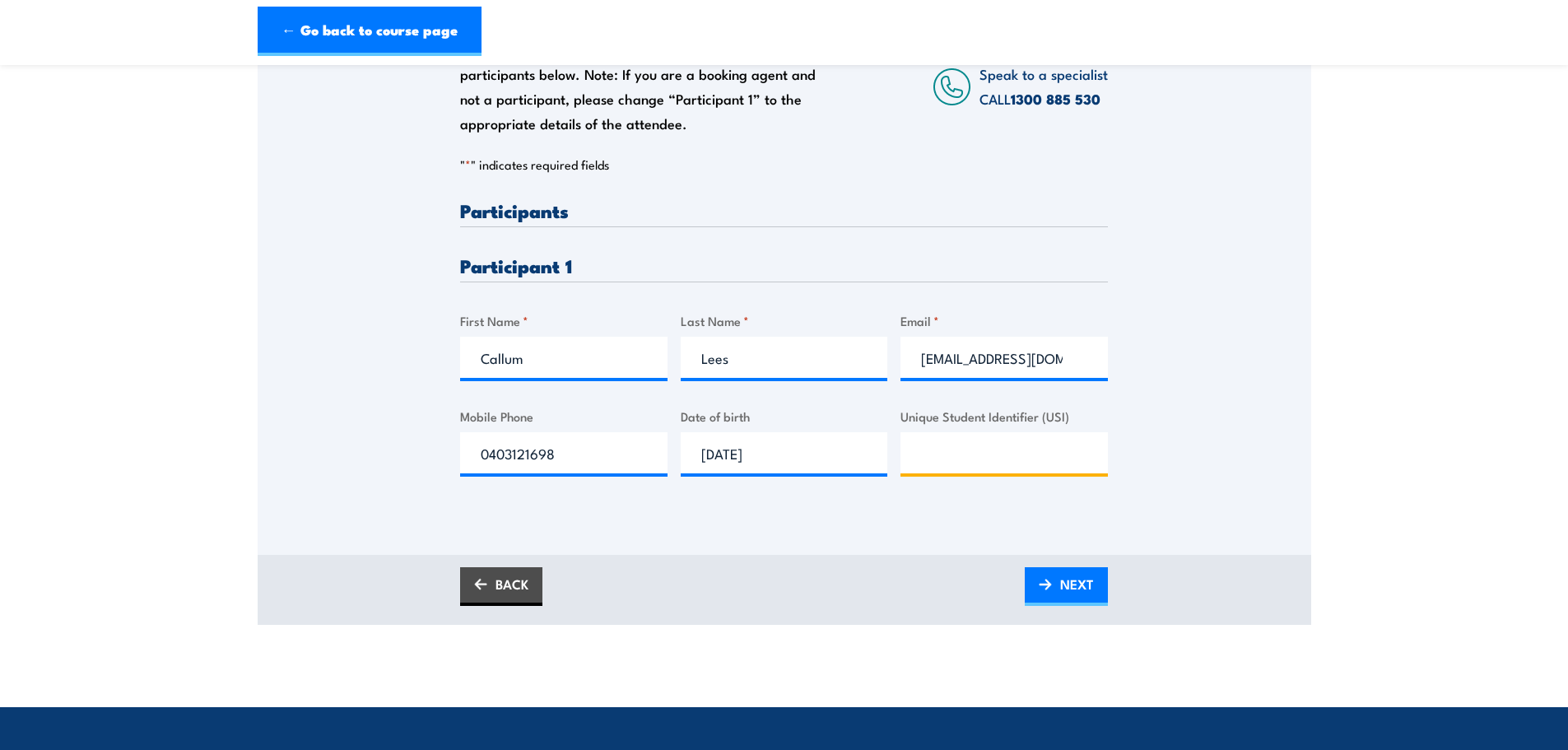
click at [1003, 450] on input "Unique Student Identifier (USI)" at bounding box center [1004, 452] width 208 height 41
type input "76NB247WD4"
click at [1062, 591] on span "NEXT" at bounding box center [1077, 583] width 34 height 43
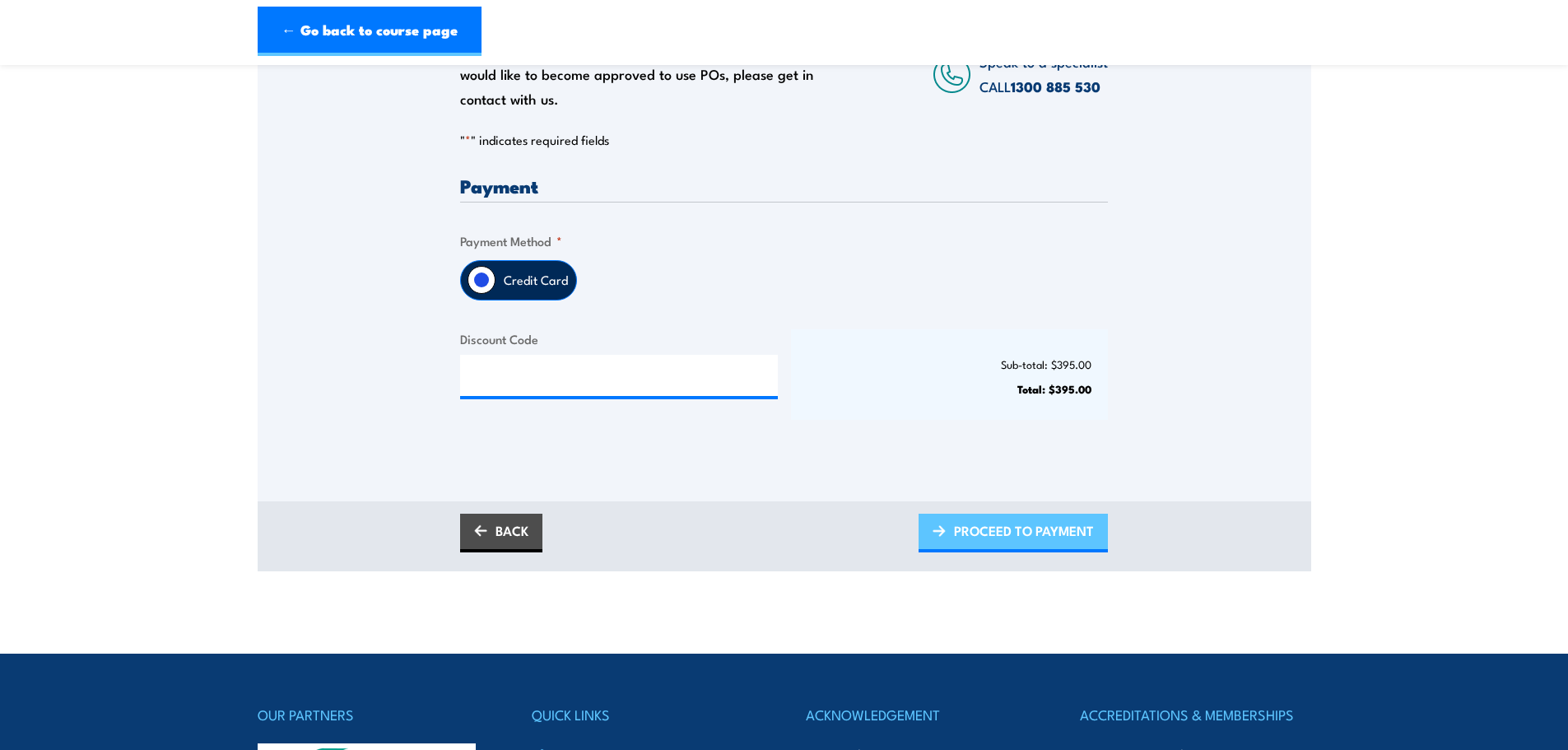
click at [1044, 534] on span "PROCEED TO PAYMENT" at bounding box center [1024, 530] width 140 height 43
